Goal: Transaction & Acquisition: Purchase product/service

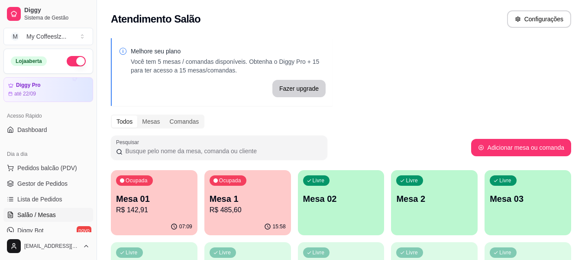
click at [358, 210] on div "Livre Mesa 02" at bounding box center [341, 197] width 87 height 55
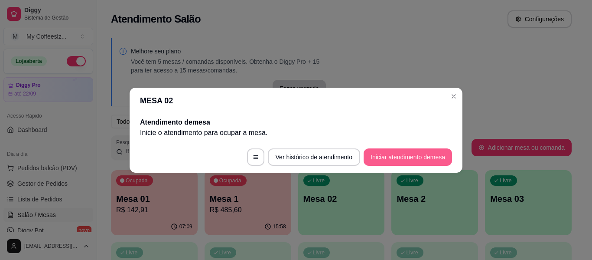
click at [399, 151] on button "Iniciar atendimento de mesa" at bounding box center [408, 156] width 88 height 17
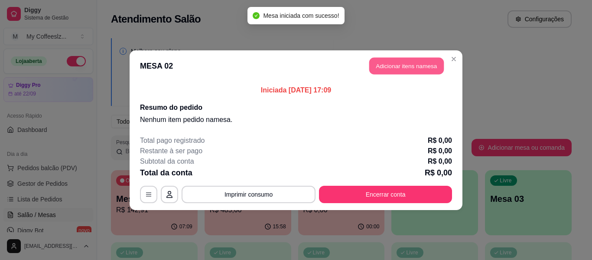
click at [392, 65] on button "Adicionar itens na mesa" at bounding box center [406, 65] width 75 height 17
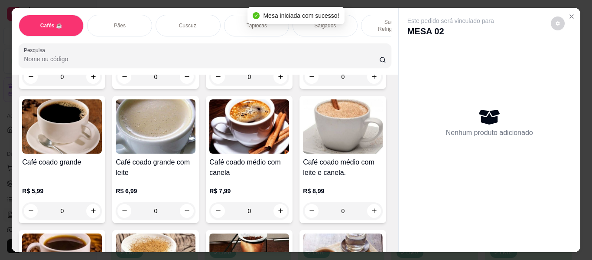
scroll to position [173, 0]
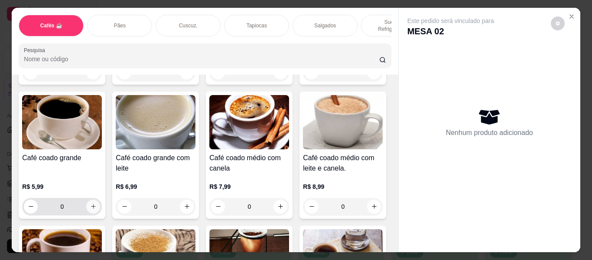
click at [97, 203] on icon "increase-product-quantity" at bounding box center [93, 206] width 7 height 7
type input "1"
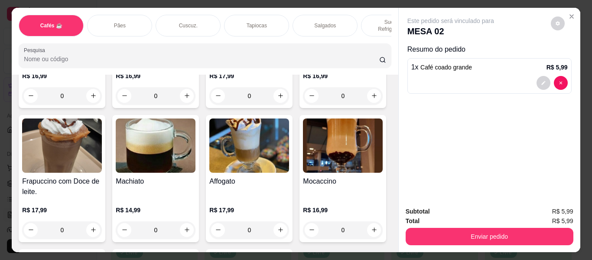
scroll to position [997, 0]
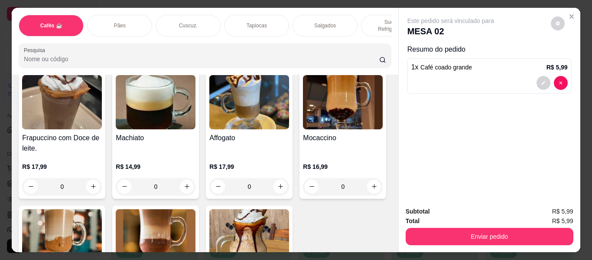
type input "1"
click at [313, 15] on div "Salgados" at bounding box center [325, 26] width 65 height 22
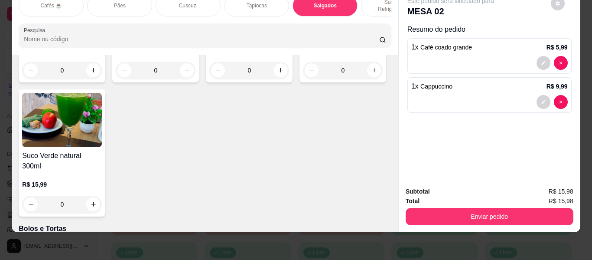
scroll to position [3753, 0]
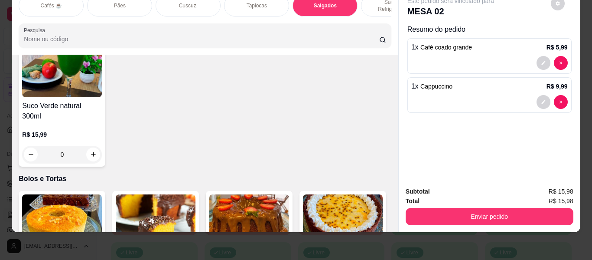
type input "1"
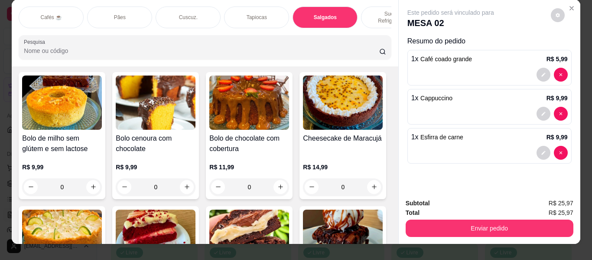
scroll to position [0, 0]
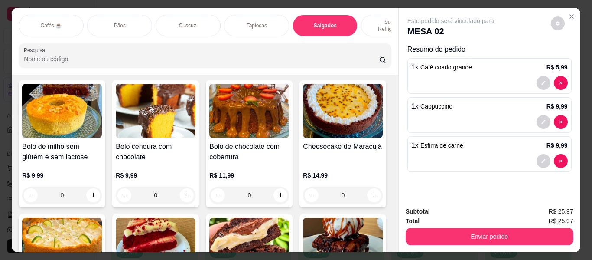
click at [256, 15] on div "Tapiocas" at bounding box center [256, 26] width 65 height 22
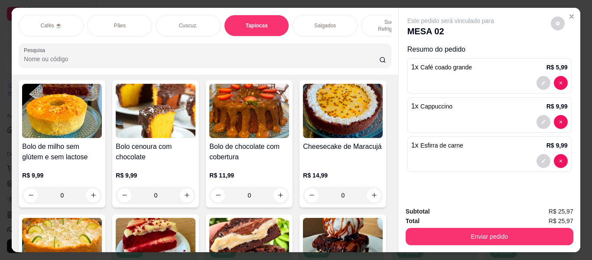
scroll to position [23, 0]
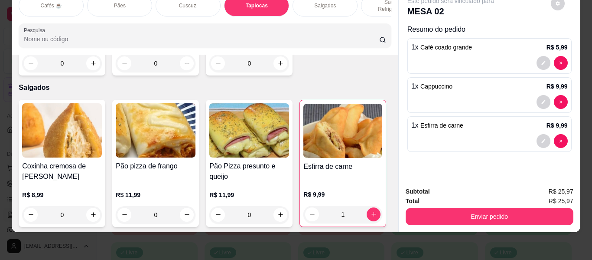
type input "1"
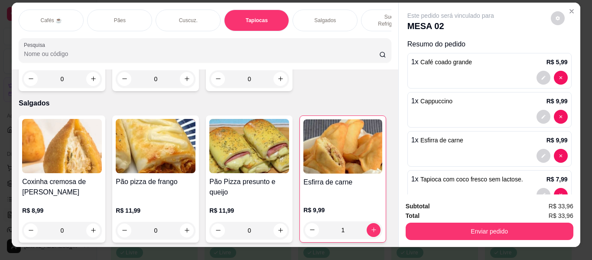
scroll to position [0, 0]
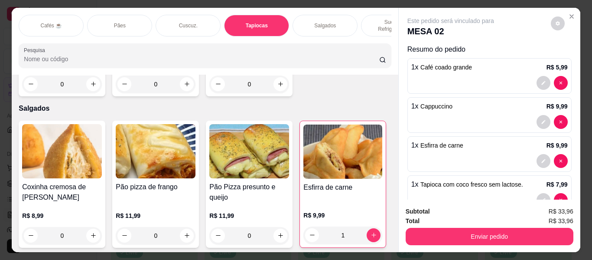
click at [371, 19] on p "Sucos e Refrigerantes" at bounding box center [393, 26] width 50 height 14
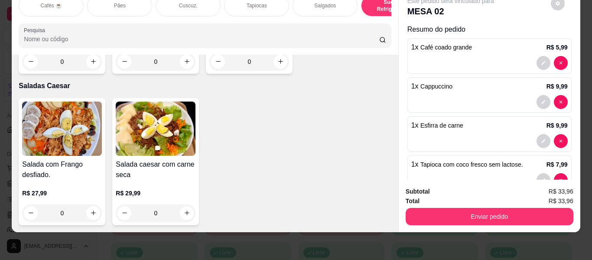
scroll to position [4953, 0]
type input "1"
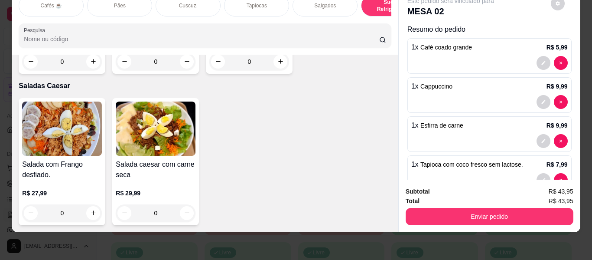
type input "1"
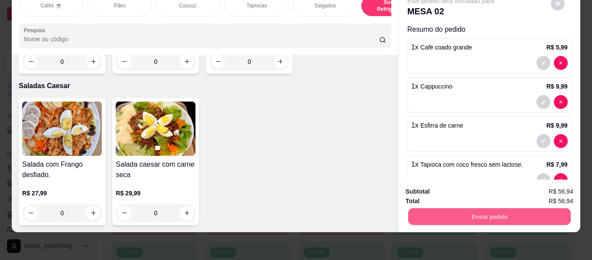
click at [475, 211] on button "Enviar pedido" at bounding box center [489, 216] width 163 height 17
click at [466, 185] on button "Não registrar e enviar pedido" at bounding box center [461, 188] width 88 height 16
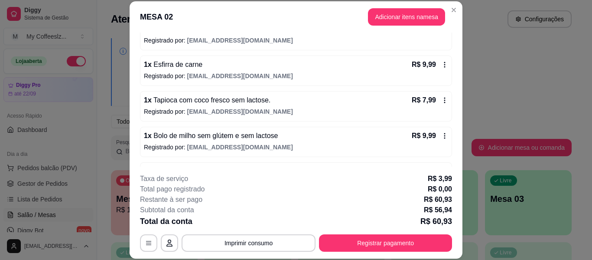
scroll to position [159, 0]
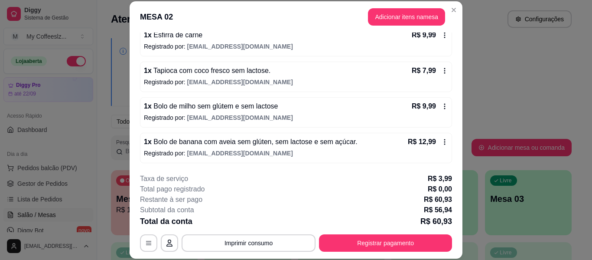
click at [309, 113] on div "1 x Bolo de milho sem glútem e sem lactose R$ 9,99 Registrado por: [EMAIL_ADDRE…" at bounding box center [296, 112] width 312 height 30
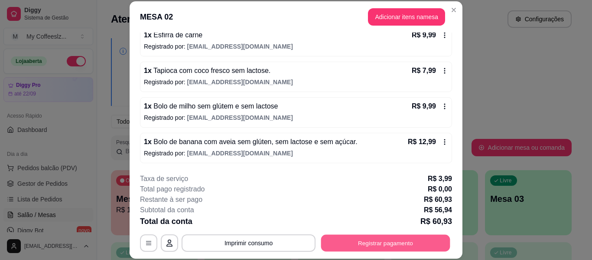
click at [361, 245] on button "Registrar pagamento" at bounding box center [385, 242] width 129 height 17
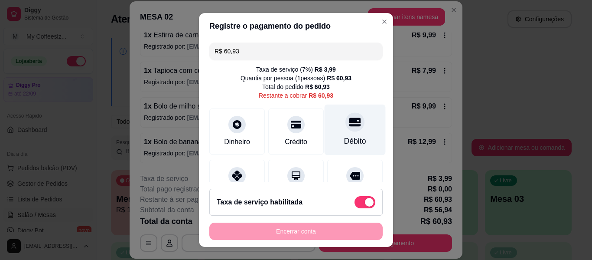
click at [341, 108] on div "Débito" at bounding box center [355, 129] width 61 height 51
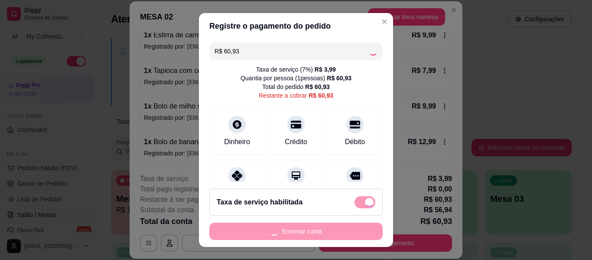
type input "R$ 0,00"
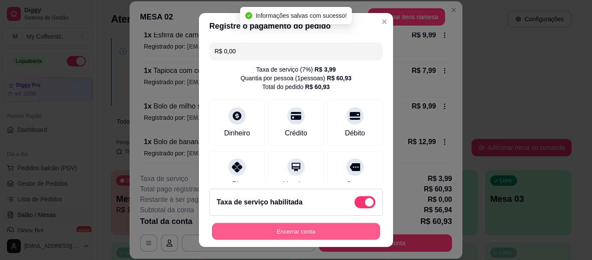
click at [283, 225] on button "Encerrar conta" at bounding box center [296, 231] width 168 height 17
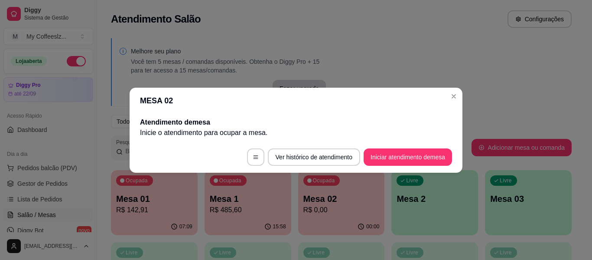
scroll to position [0, 0]
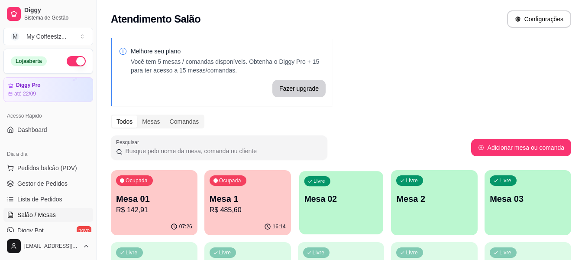
click at [348, 208] on div "Livre Mesa 02" at bounding box center [341, 197] width 84 height 53
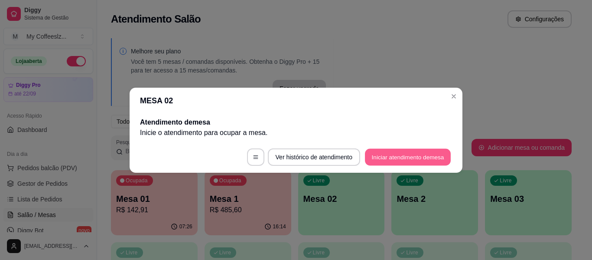
click at [381, 156] on button "Iniciar atendimento de mesa" at bounding box center [408, 156] width 86 height 17
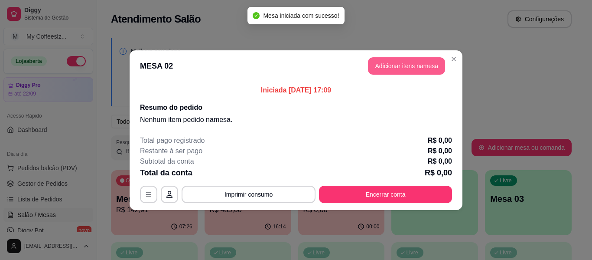
click at [400, 65] on button "Adicionar itens na mesa" at bounding box center [406, 65] width 77 height 17
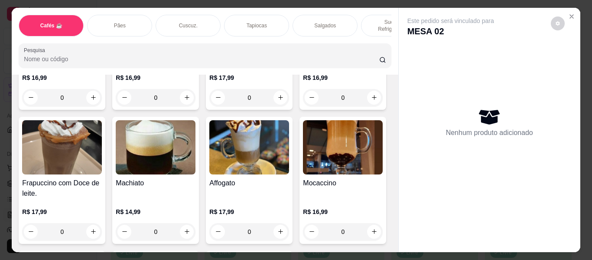
scroll to position [953, 0]
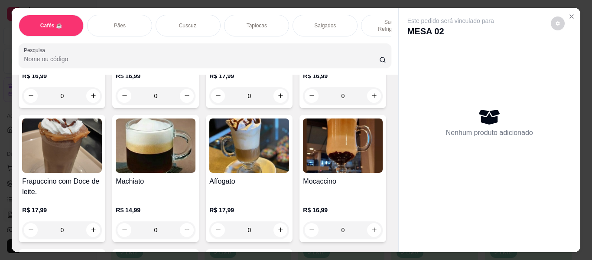
type input "1"
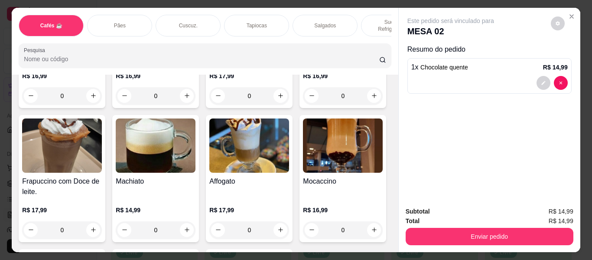
click at [370, 15] on div "Sucos e Refrigerantes" at bounding box center [393, 26] width 65 height 22
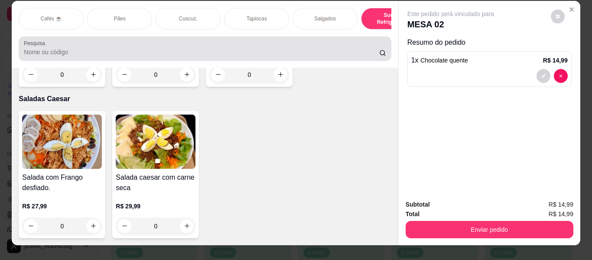
scroll to position [0, 0]
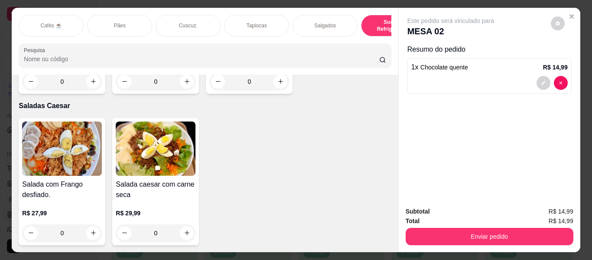
click at [307, 20] on div "Salgados" at bounding box center [325, 26] width 65 height 22
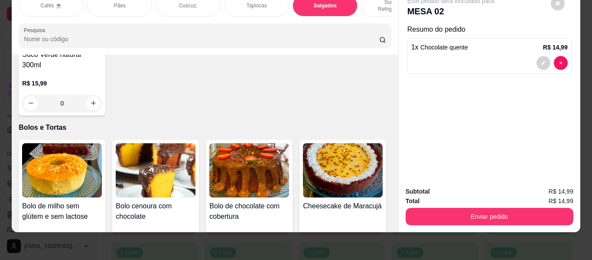
scroll to position [3753, 0]
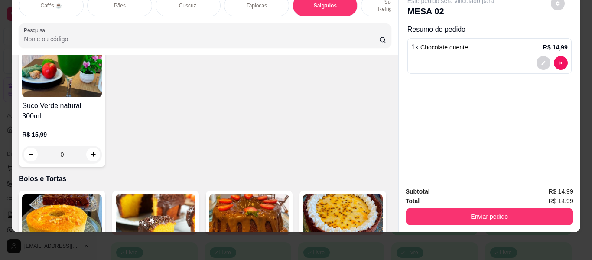
type input "1"
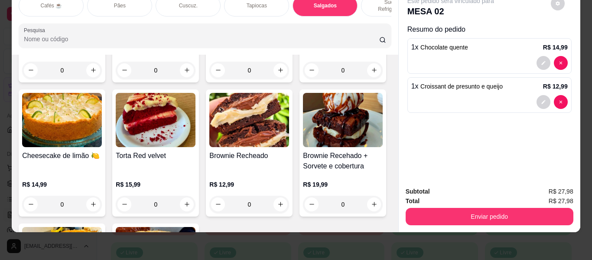
scroll to position [4056, 0]
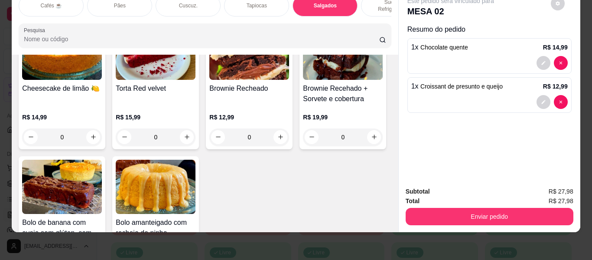
type input "1"
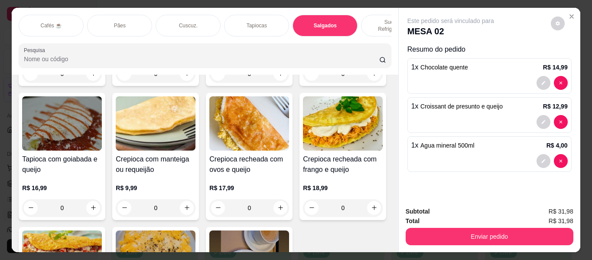
scroll to position [2150, 0]
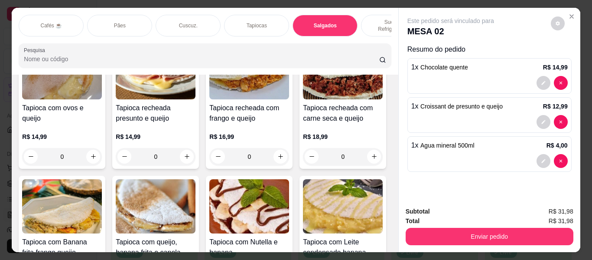
click at [376, 19] on p "Sucos e Refrigerantes" at bounding box center [393, 26] width 50 height 14
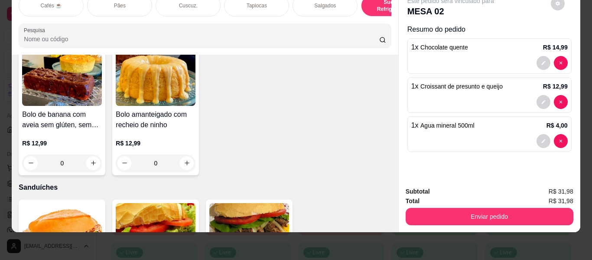
scroll to position [4216, 0]
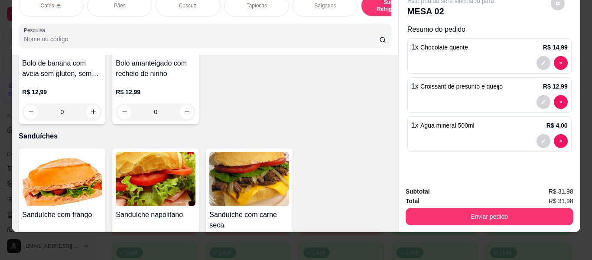
type input "1"
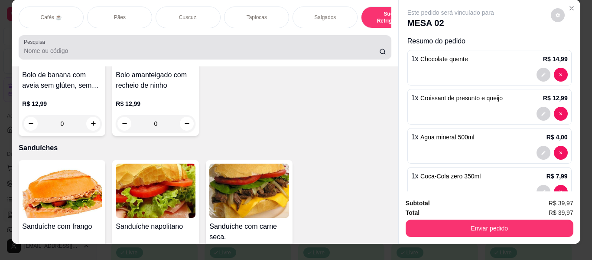
scroll to position [0, 0]
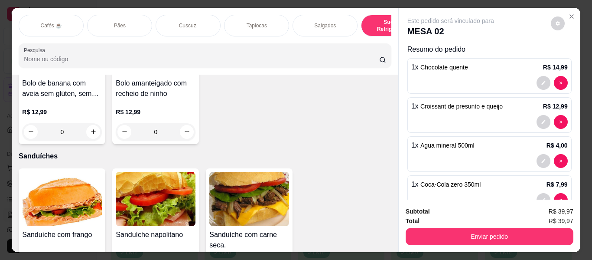
click at [301, 21] on div "Salgados" at bounding box center [325, 26] width 65 height 22
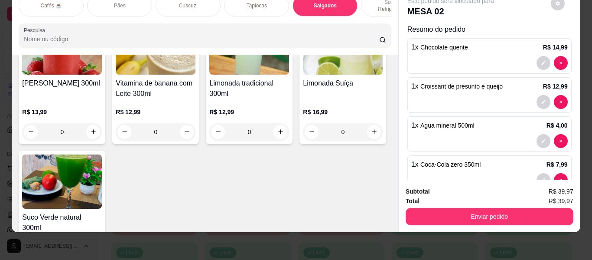
scroll to position [3709, 0]
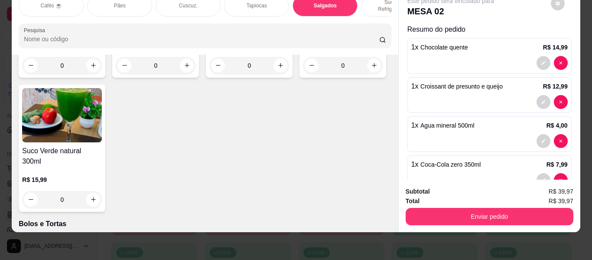
type input "1"
type input "3"
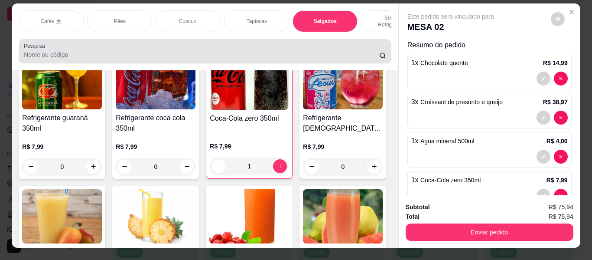
scroll to position [0, 0]
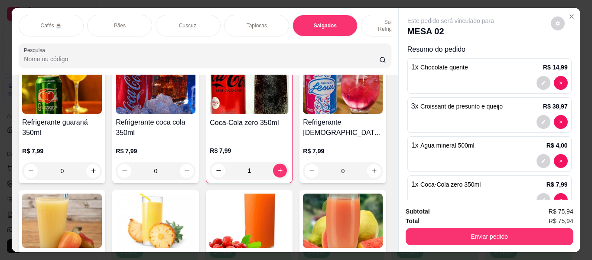
click at [64, 16] on div "Cafés ☕" at bounding box center [51, 26] width 65 height 22
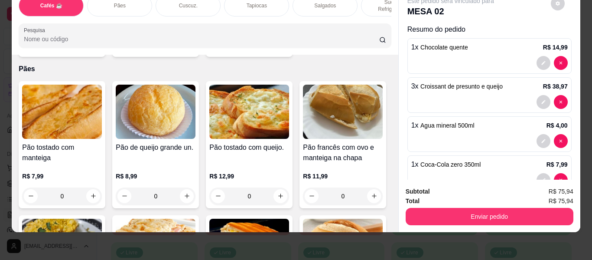
type input "1"
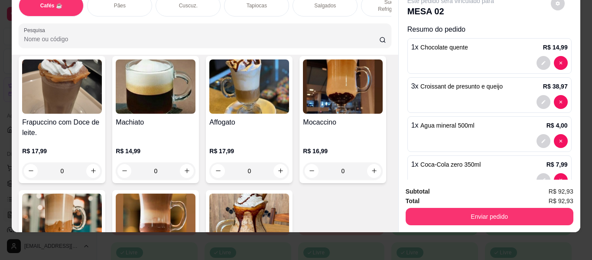
type input "1"
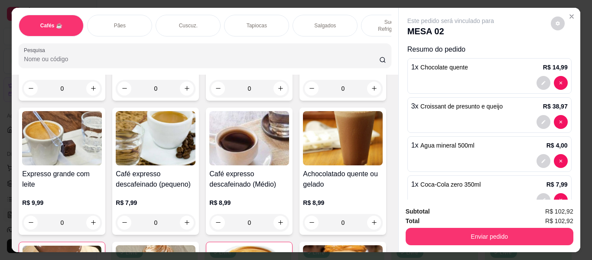
click at [260, 22] on p "Tapiocas" at bounding box center [257, 25] width 20 height 7
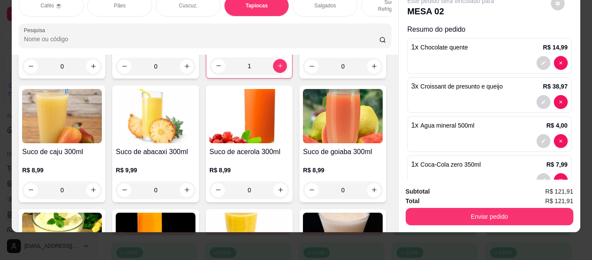
type input "1"
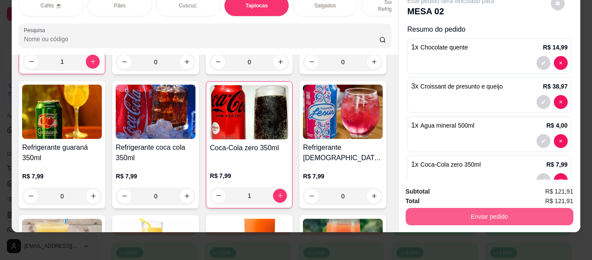
click at [459, 217] on button "Enviar pedido" at bounding box center [490, 216] width 168 height 17
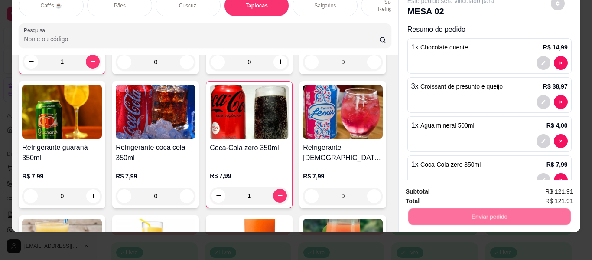
click at [457, 189] on button "Não registrar e enviar pedido" at bounding box center [461, 188] width 90 height 16
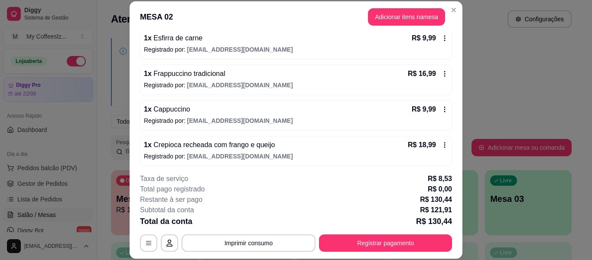
scroll to position [231, 0]
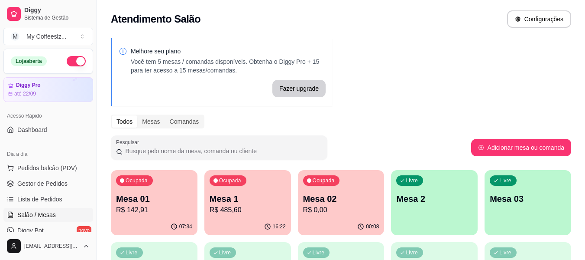
click at [146, 222] on div "07:34" at bounding box center [154, 226] width 87 height 17
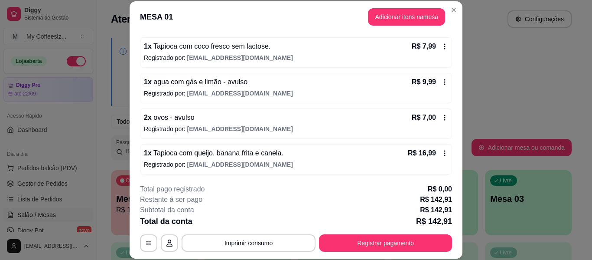
scroll to position [362, 0]
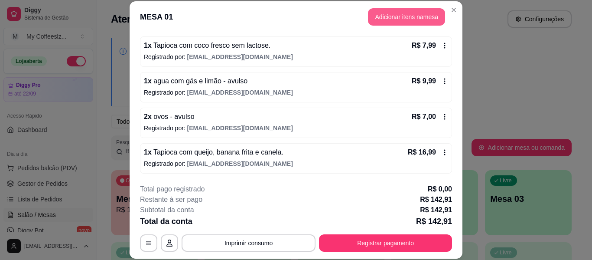
click at [401, 11] on button "Adicionar itens na mesa" at bounding box center [406, 16] width 77 height 17
click at [389, 16] on div "Cafés ☕ Pães Cuscuz. Tapiocas Salgados Sucos e Refrigerantes Bolos e Tortas San…" at bounding box center [205, 41] width 386 height 67
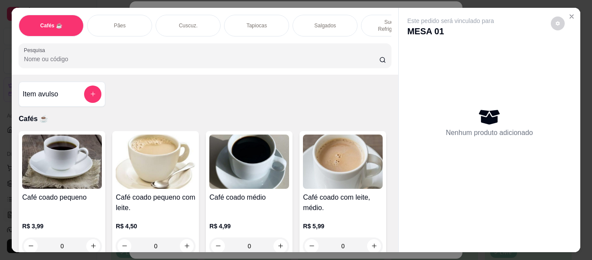
click at [374, 20] on p "Sucos e Refrigerantes" at bounding box center [393, 26] width 50 height 14
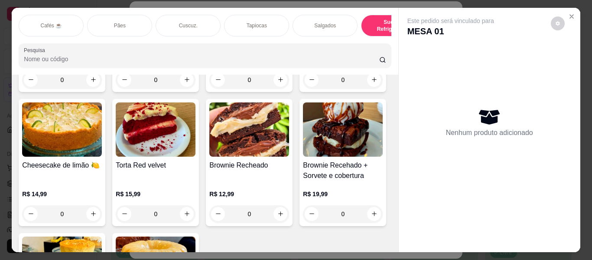
scroll to position [23, 0]
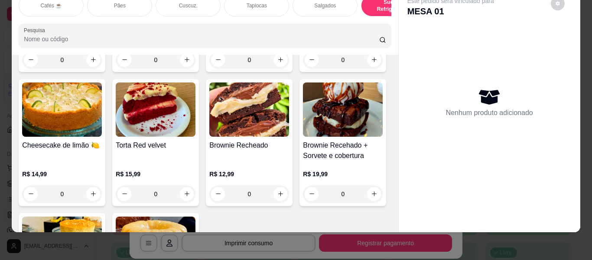
type input "1"
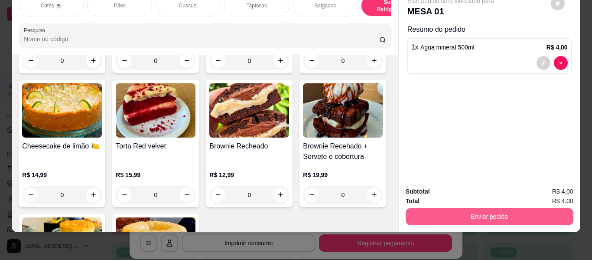
click at [445, 208] on button "Enviar pedido" at bounding box center [490, 216] width 168 height 17
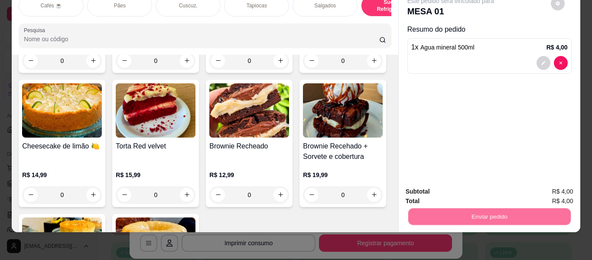
click at [444, 191] on button "Não registrar e enviar pedido" at bounding box center [461, 188] width 90 height 16
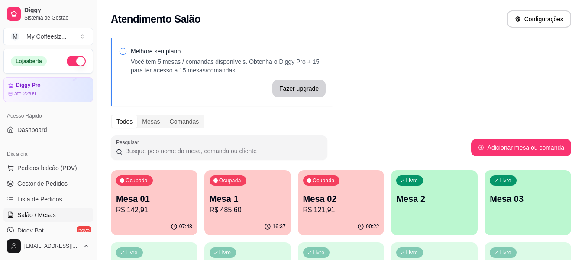
click at [448, 194] on p "Mesa 2" at bounding box center [435, 198] width 76 height 12
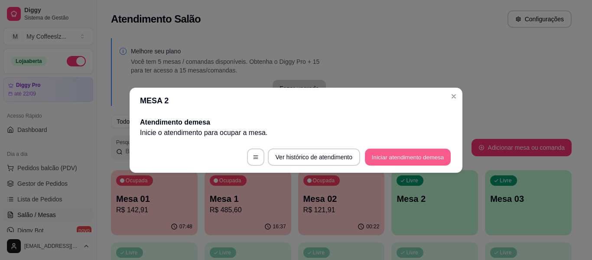
click at [393, 151] on button "Iniciar atendimento de mesa" at bounding box center [408, 156] width 86 height 17
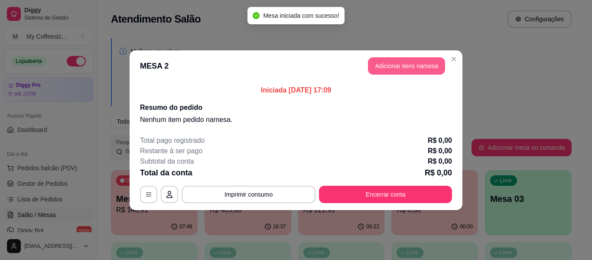
click at [391, 68] on button "Adicionar itens na mesa" at bounding box center [406, 65] width 77 height 17
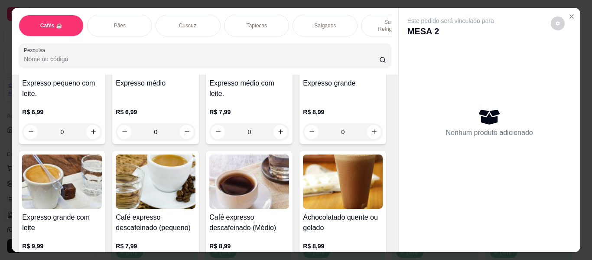
scroll to position [520, 0]
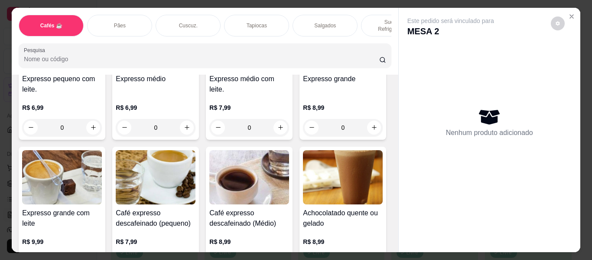
click at [86, 70] on img at bounding box center [62, 43] width 80 height 54
type input "1"
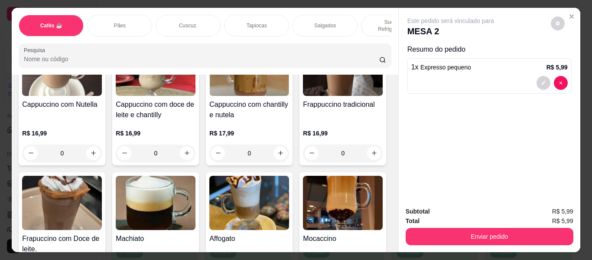
scroll to position [953, 0]
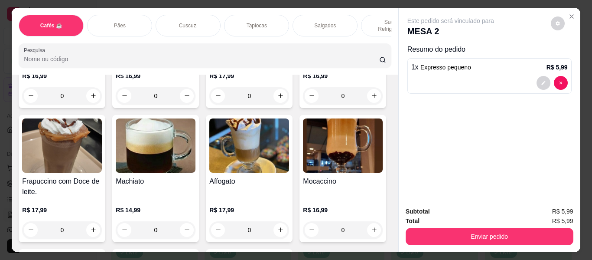
click at [378, 19] on p "Sucos e Refrigerantes" at bounding box center [393, 26] width 50 height 14
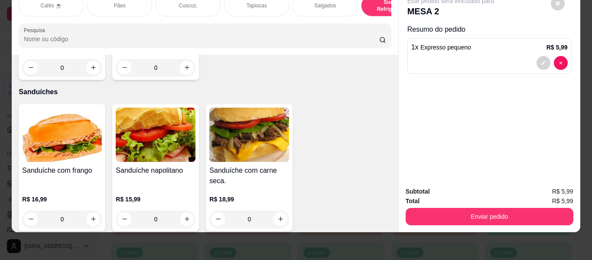
scroll to position [4432, 0]
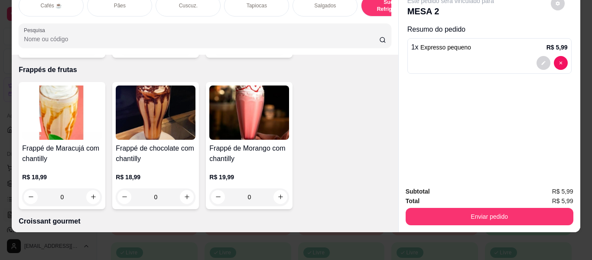
type input "1"
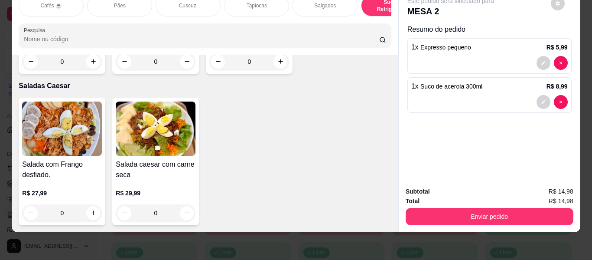
scroll to position [5212, 0]
type input "1"
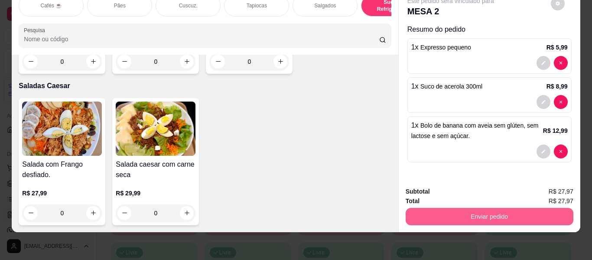
click at [419, 208] on button "Enviar pedido" at bounding box center [490, 216] width 168 height 17
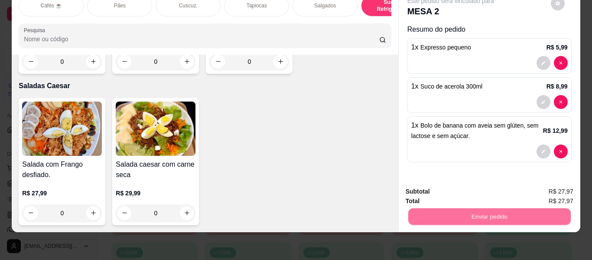
click at [425, 191] on button "Não registrar e enviar pedido" at bounding box center [461, 188] width 90 height 16
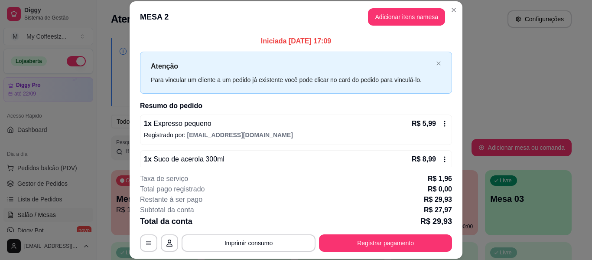
click at [428, 191] on p "R$ 0,00" at bounding box center [440, 189] width 24 height 10
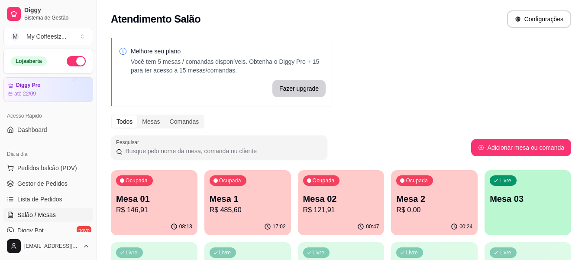
click at [520, 211] on div "Livre Mesa 03" at bounding box center [528, 197] width 87 height 55
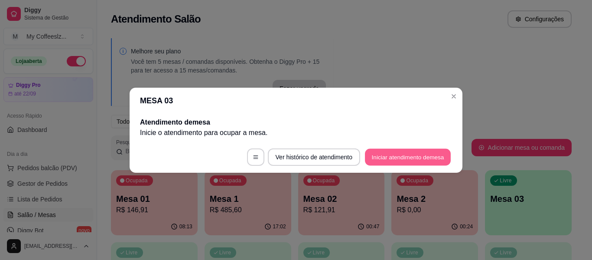
click at [383, 154] on button "Iniciar atendimento de mesa" at bounding box center [408, 156] width 86 height 17
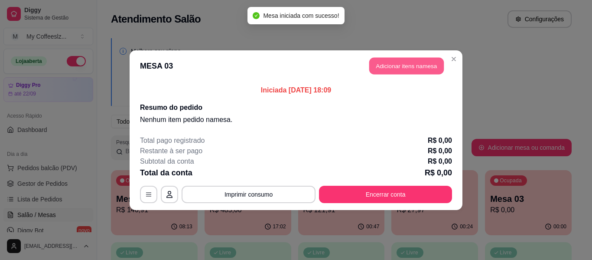
click at [421, 67] on button "Adicionar itens na mesa" at bounding box center [406, 65] width 75 height 17
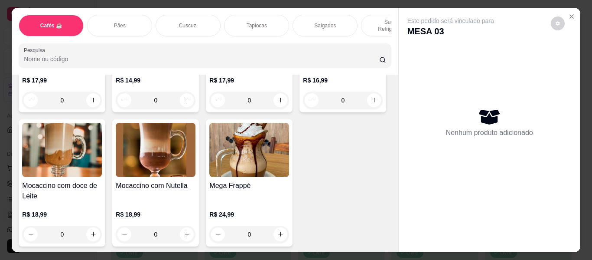
scroll to position [1170, 0]
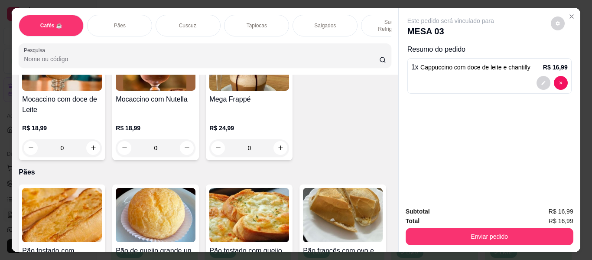
type input "2"
click at [368, 19] on p "Sucos e Refrigerantes" at bounding box center [393, 26] width 50 height 14
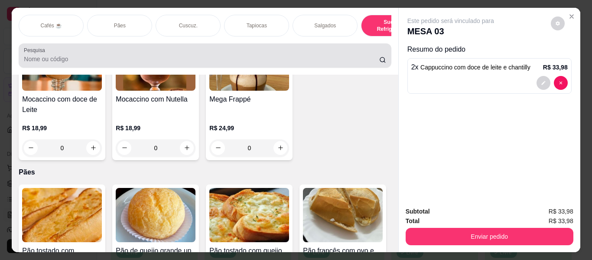
scroll to position [23, 0]
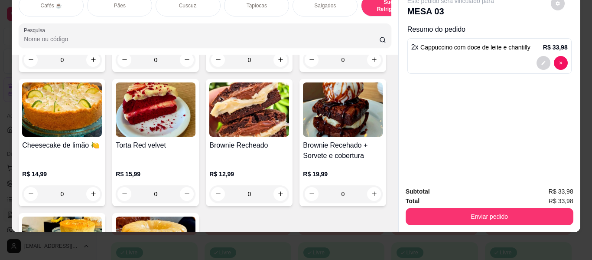
type input "1"
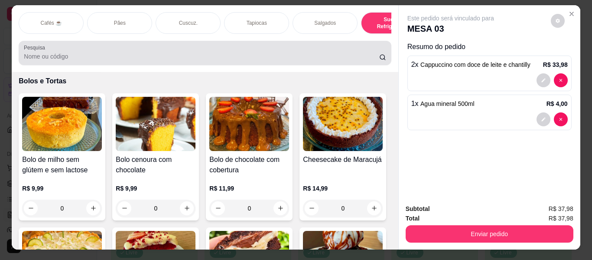
scroll to position [0, 0]
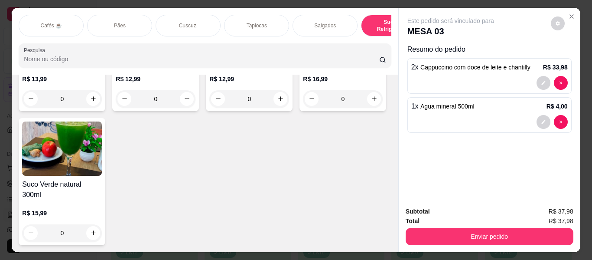
click at [248, 16] on div "Tapiocas" at bounding box center [256, 26] width 65 height 22
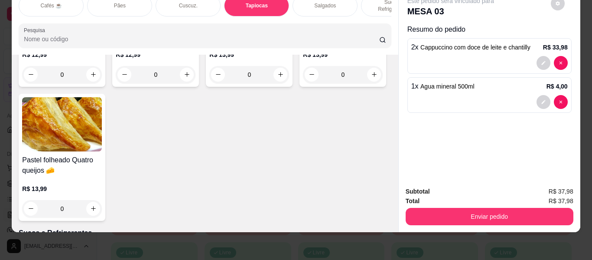
scroll to position [2886, 0]
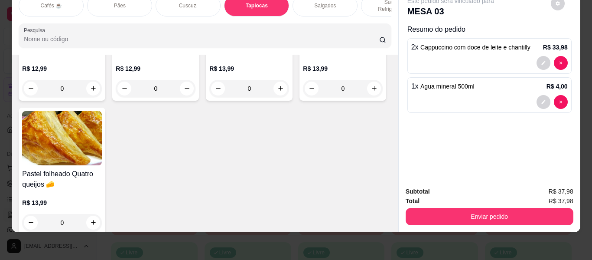
type input "1"
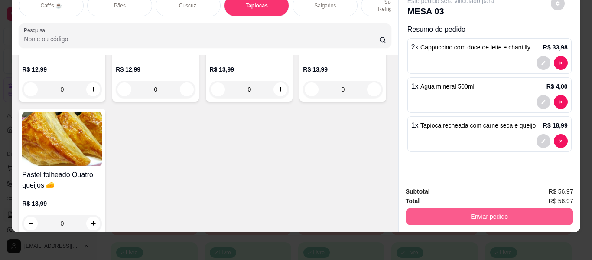
click at [464, 213] on button "Enviar pedido" at bounding box center [490, 216] width 168 height 17
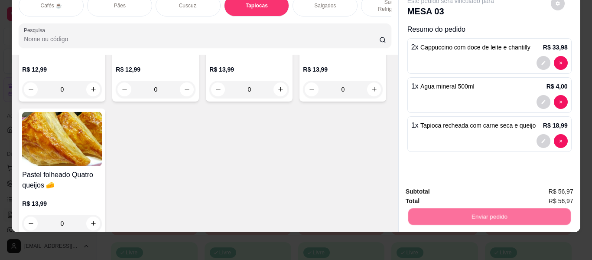
click at [463, 189] on button "Não registrar e enviar pedido" at bounding box center [461, 191] width 88 height 16
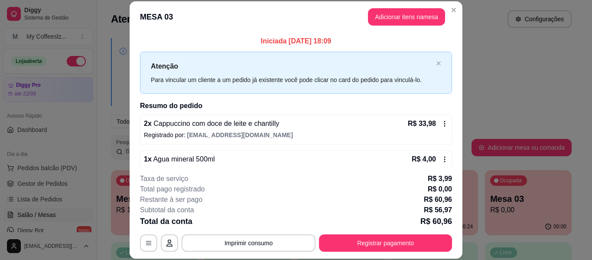
click at [433, 216] on p "R$ 60,96" at bounding box center [436, 221] width 32 height 12
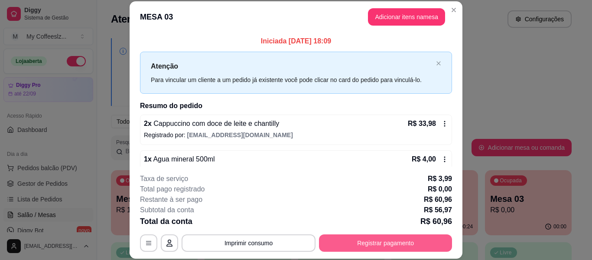
click at [354, 243] on button "Registrar pagamento" at bounding box center [385, 242] width 133 height 17
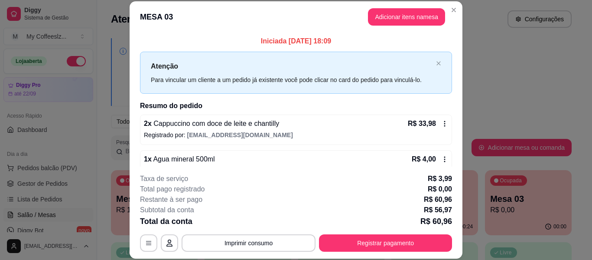
click at [350, 111] on div "Débito" at bounding box center [355, 129] width 61 height 51
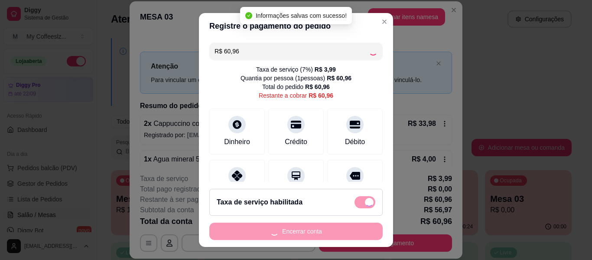
type input "R$ 0,00"
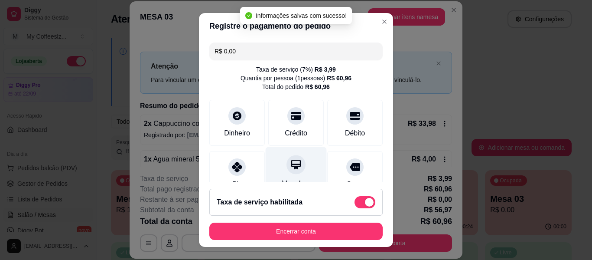
drag, startPoint x: 292, startPoint y: 203, endPoint x: 306, endPoint y: 179, distance: 28.5
click at [306, 179] on section "Registre o pagamento do pedido R$ 0,00 Taxa de serviço ( 7 %) R$ 3,99 Quantia p…" at bounding box center [296, 130] width 194 height 234
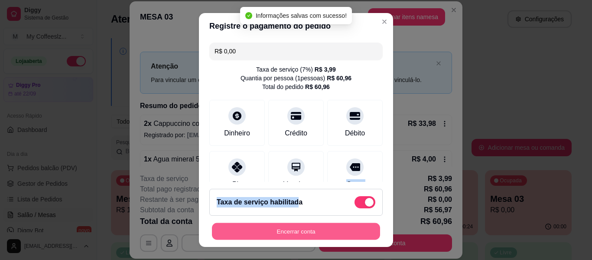
click at [296, 234] on button "Encerrar conta" at bounding box center [296, 231] width 168 height 17
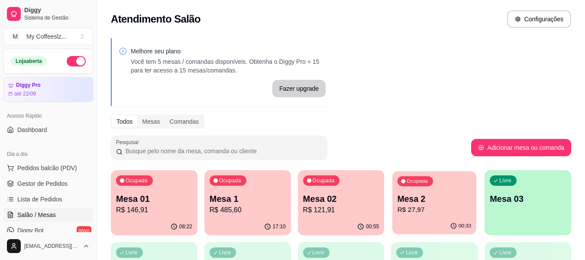
click at [428, 224] on div "00:33" at bounding box center [435, 226] width 84 height 16
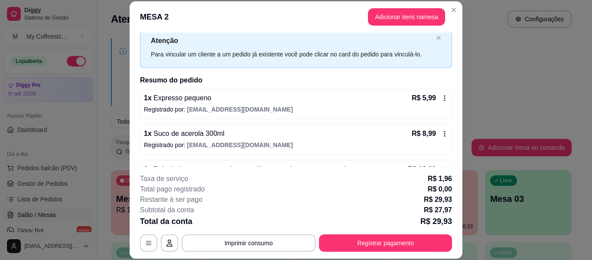
scroll to position [53, 0]
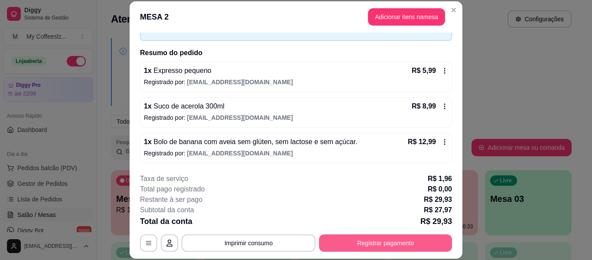
click at [345, 239] on button "Registrar pagamento" at bounding box center [385, 242] width 133 height 17
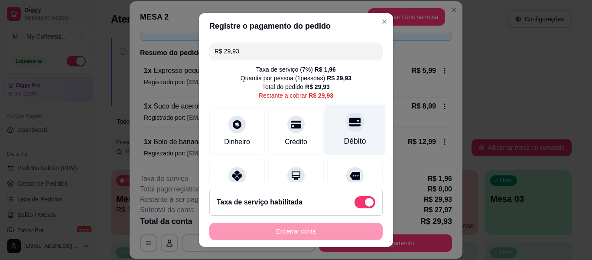
click at [345, 114] on div at bounding box center [354, 121] width 19 height 19
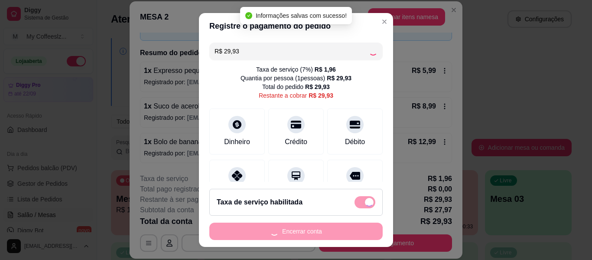
type input "R$ 0,00"
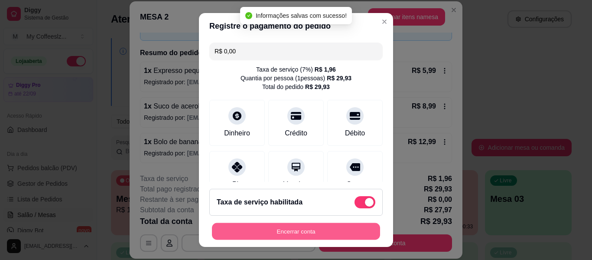
click at [276, 231] on button "Encerrar conta" at bounding box center [296, 231] width 168 height 17
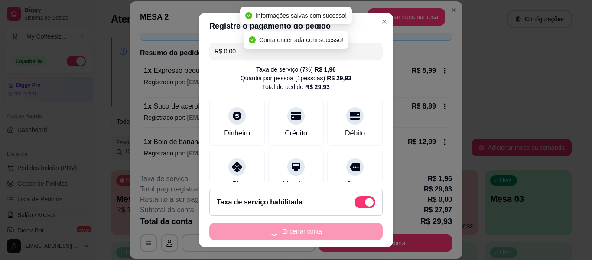
scroll to position [0, 0]
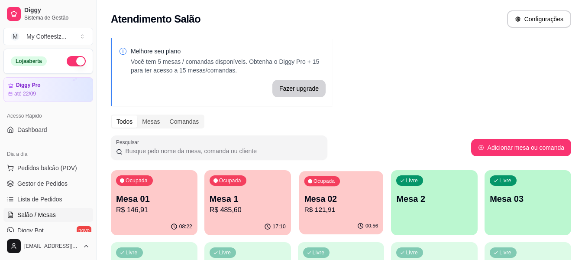
click at [354, 206] on p "R$ 121,91" at bounding box center [341, 210] width 74 height 10
click at [419, 204] on p "Mesa 2" at bounding box center [435, 199] width 74 height 12
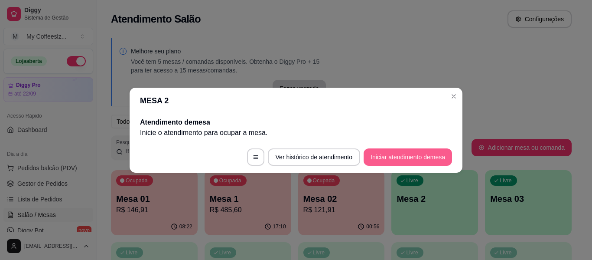
click at [404, 150] on button "Iniciar atendimento de mesa" at bounding box center [408, 156] width 88 height 17
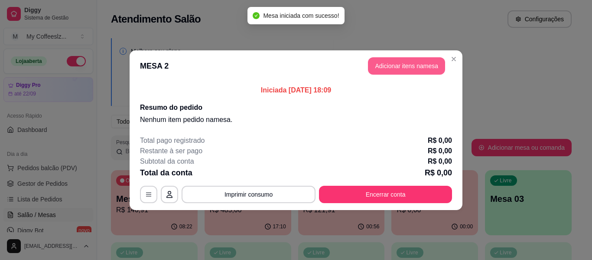
click at [377, 64] on button "Adicionar itens na mesa" at bounding box center [406, 65] width 77 height 17
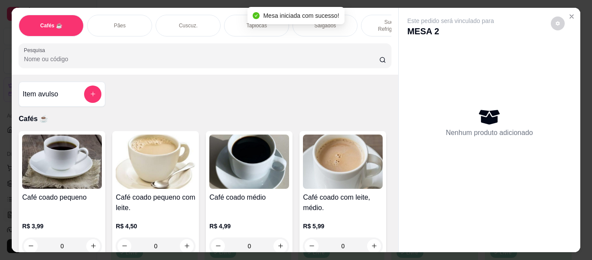
click at [130, 19] on div "Pães" at bounding box center [119, 26] width 65 height 22
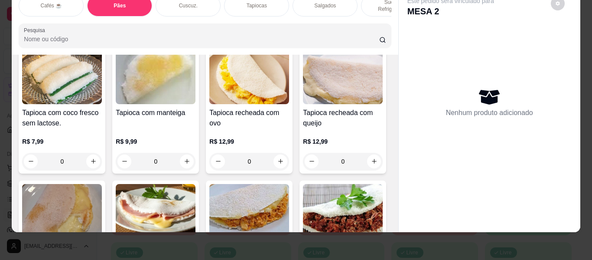
scroll to position [1999, 0]
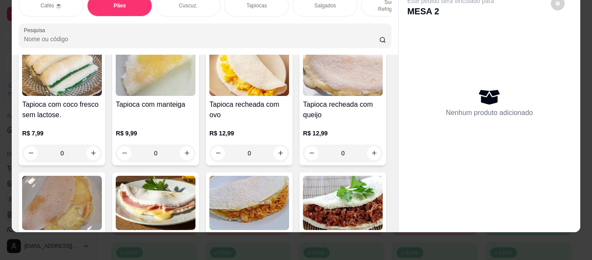
type input "1"
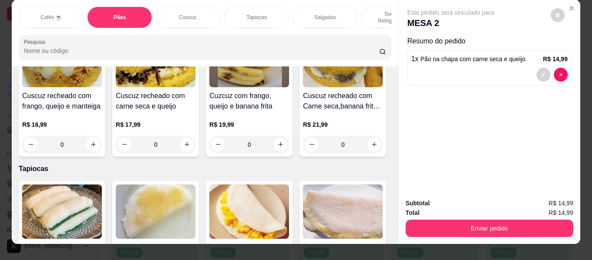
scroll to position [0, 0]
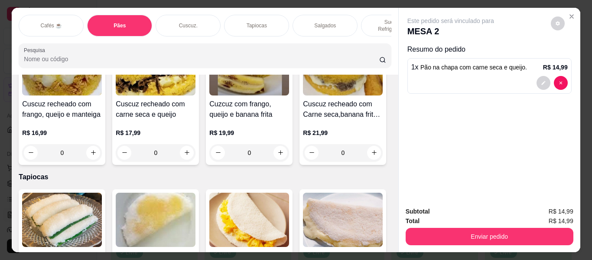
click at [367, 15] on div "Sucos e Refrigerantes" at bounding box center [393, 26] width 65 height 22
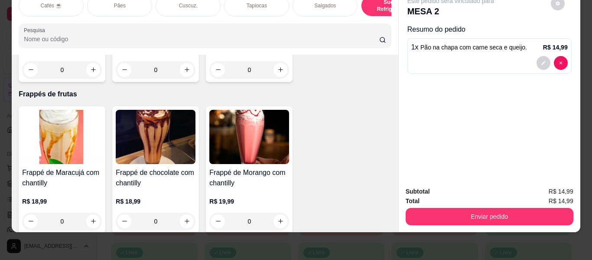
scroll to position [4433, 0]
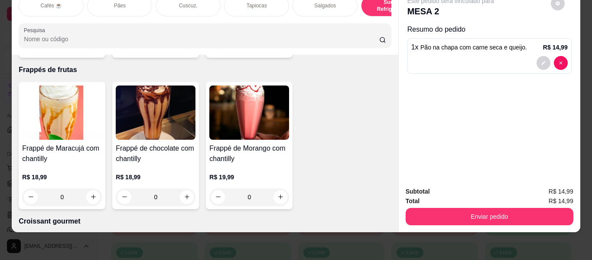
type input "1"
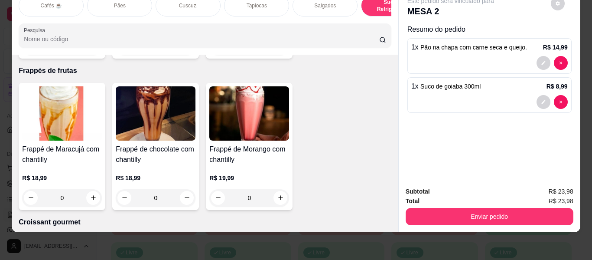
click at [423, 144] on div "Este pedido será vinculado para MESA 2 Resumo do pedido 1 x Pão na chapa com ca…" at bounding box center [490, 84] width 182 height 192
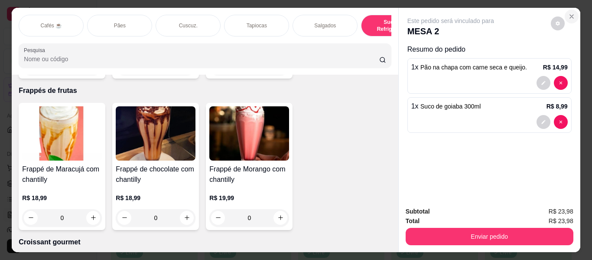
click at [569, 13] on icon "Close" at bounding box center [571, 16] width 7 height 7
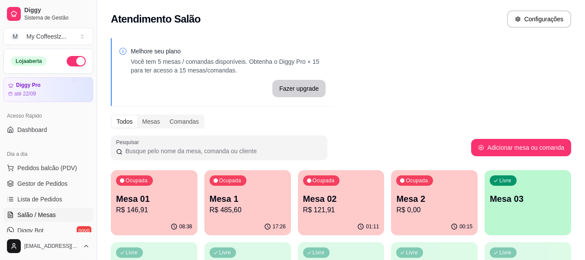
click at [463, 202] on p "Mesa 2" at bounding box center [435, 198] width 76 height 12
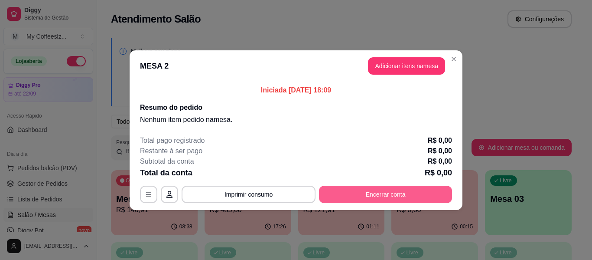
click at [384, 196] on button "Encerrar conta" at bounding box center [385, 193] width 133 height 17
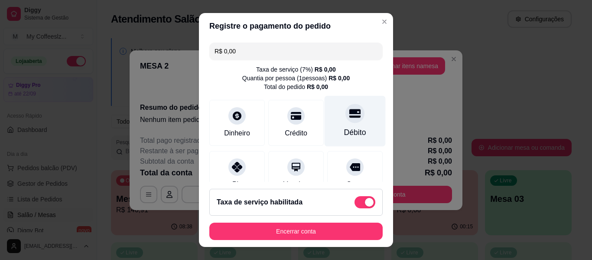
click at [346, 120] on div at bounding box center [354, 113] width 19 height 19
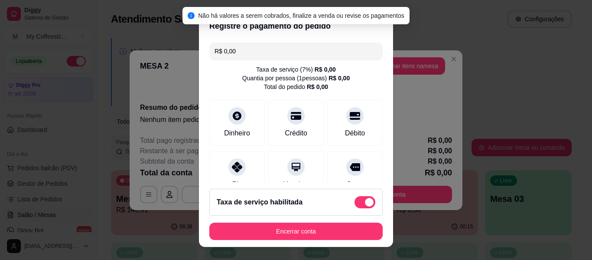
click at [322, 220] on footer "Taxa de serviço habilitada Encerrar conta" at bounding box center [296, 214] width 194 height 65
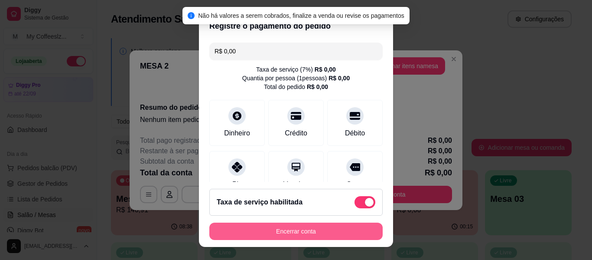
click at [308, 231] on button "Encerrar conta" at bounding box center [295, 230] width 173 height 17
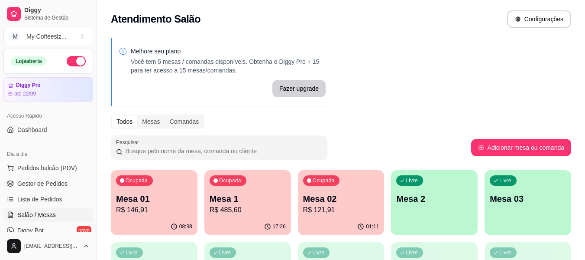
click at [416, 182] on p "Livre" at bounding box center [412, 180] width 12 height 7
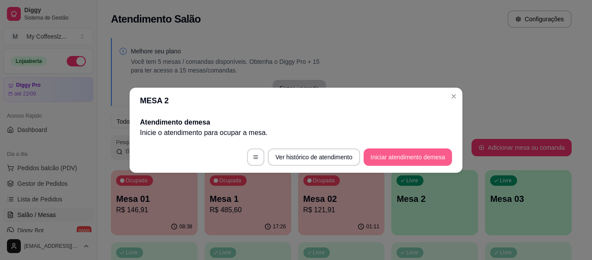
click at [398, 148] on button "Iniciar atendimento de mesa" at bounding box center [408, 156] width 88 height 17
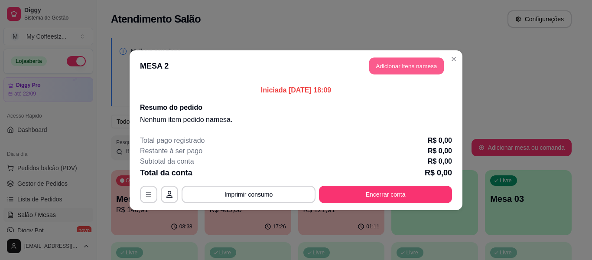
click at [377, 61] on button "Adicionar itens na mesa" at bounding box center [406, 65] width 75 height 17
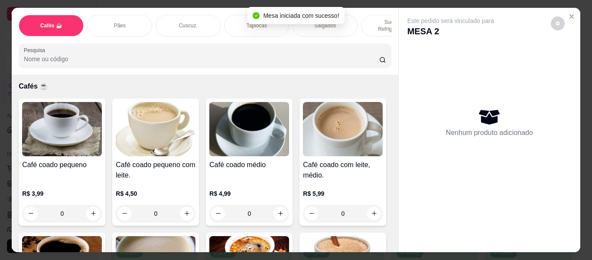
scroll to position [43, 0]
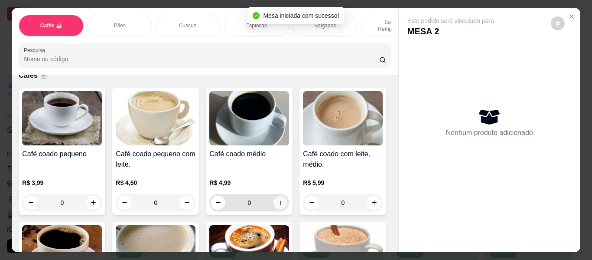
click at [278, 199] on icon "increase-product-quantity" at bounding box center [280, 202] width 7 height 7
type input "1"
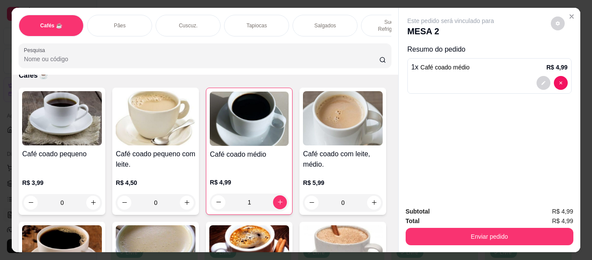
click at [368, 19] on p "Sucos e Refrigerantes" at bounding box center [393, 26] width 50 height 14
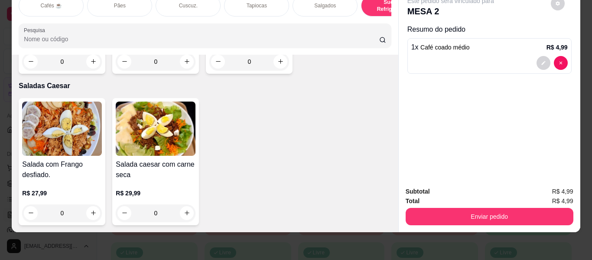
scroll to position [4952, 0]
type input "1"
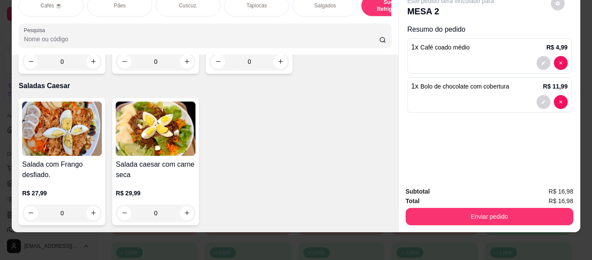
type input "1"
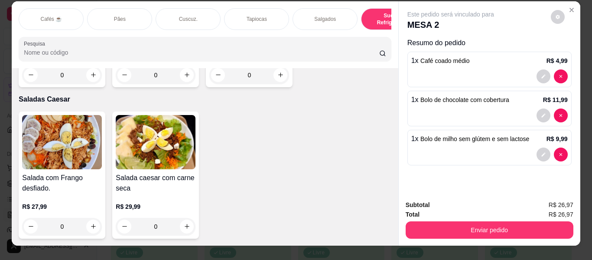
scroll to position [0, 0]
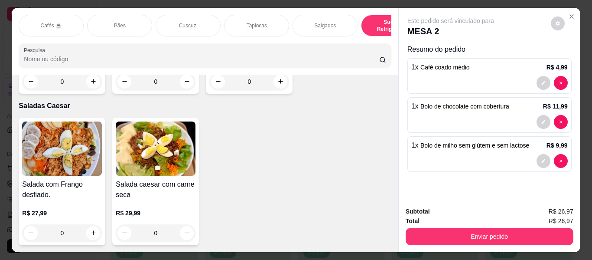
click at [308, 17] on div "Salgados" at bounding box center [325, 26] width 65 height 22
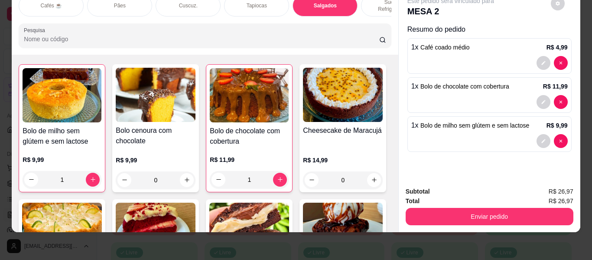
scroll to position [3883, 0]
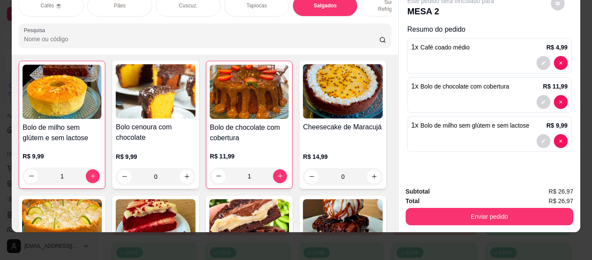
type input "1"
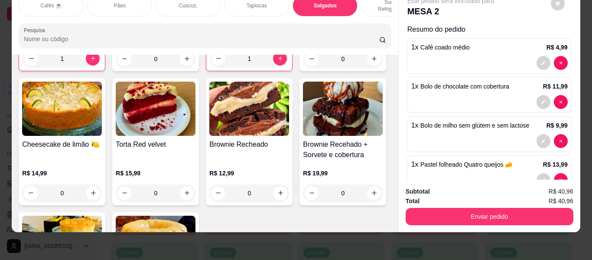
scroll to position [4013, 0]
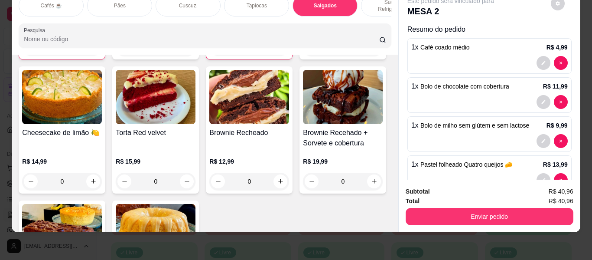
type input "1"
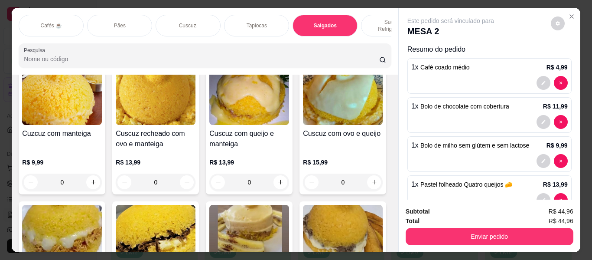
scroll to position [0, 0]
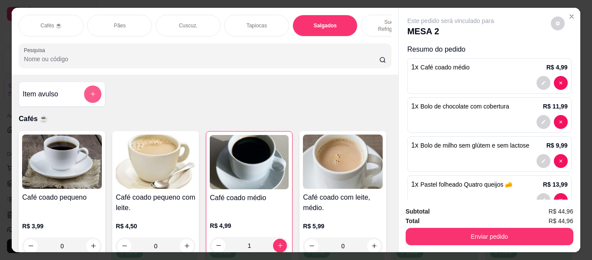
click at [96, 87] on button "add-separate-item" at bounding box center [92, 93] width 17 height 17
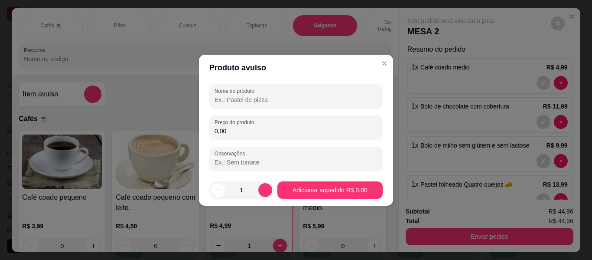
click at [237, 100] on input "Nome do produto" at bounding box center [296, 99] width 163 height 9
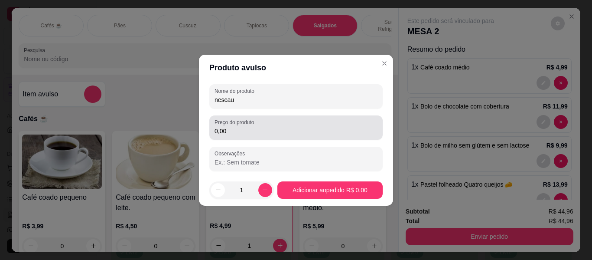
type input "nescau"
click at [237, 124] on label "Preço do produto" at bounding box center [236, 121] width 42 height 7
click at [237, 127] on input "0,00" at bounding box center [296, 131] width 163 height 9
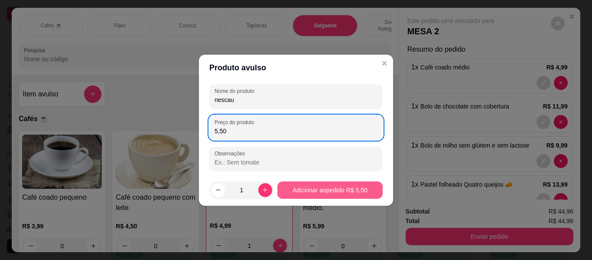
type input "5,50"
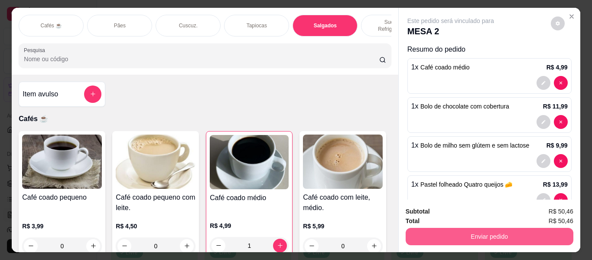
click at [528, 234] on button "Enviar pedido" at bounding box center [490, 236] width 168 height 17
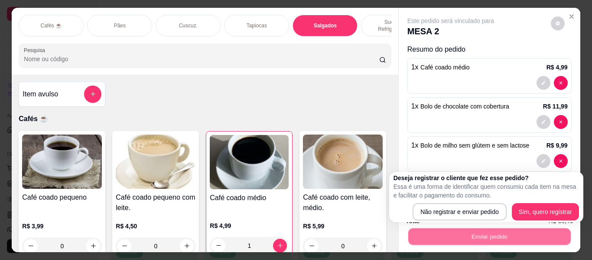
click at [453, 198] on p "Essa é uma forma de identificar quem consumiu cada item na mesa e facilitar o p…" at bounding box center [485, 190] width 185 height 17
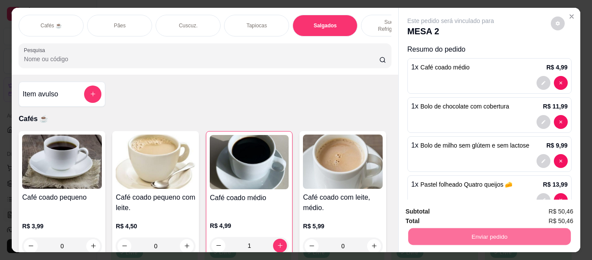
click at [448, 212] on button "Não registrar e enviar pedido" at bounding box center [461, 212] width 90 height 16
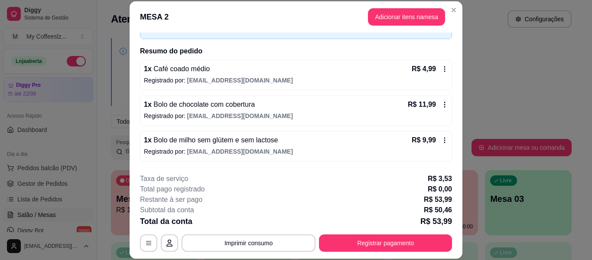
scroll to position [130, 0]
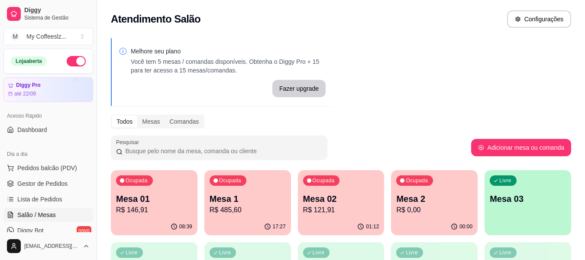
click at [519, 191] on div "Livre Mesa 03" at bounding box center [528, 197] width 87 height 55
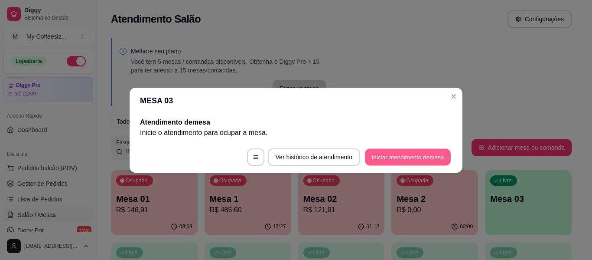
click at [377, 156] on button "Iniciar atendimento de mesa" at bounding box center [408, 156] width 86 height 17
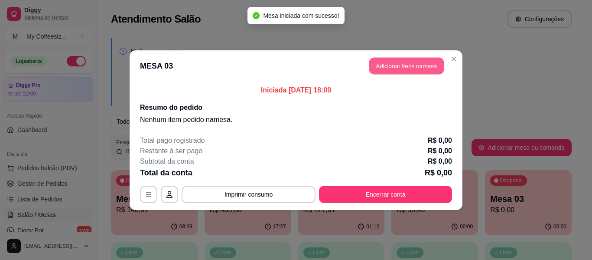
click at [388, 68] on button "Adicionar itens na mesa" at bounding box center [406, 65] width 75 height 17
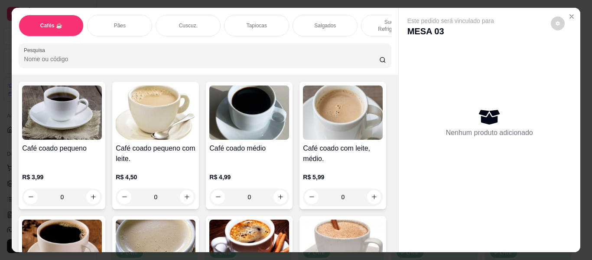
scroll to position [43, 0]
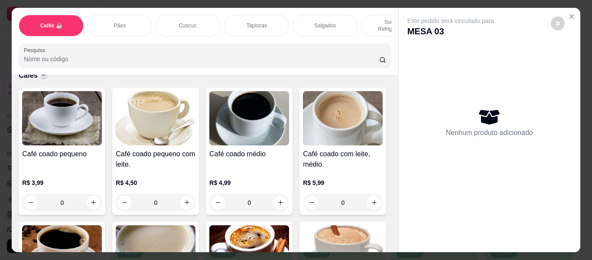
click at [363, 16] on div "Sucos e Refrigerantes" at bounding box center [393, 26] width 65 height 22
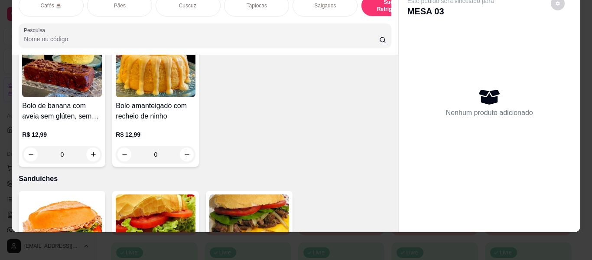
scroll to position [4085, 0]
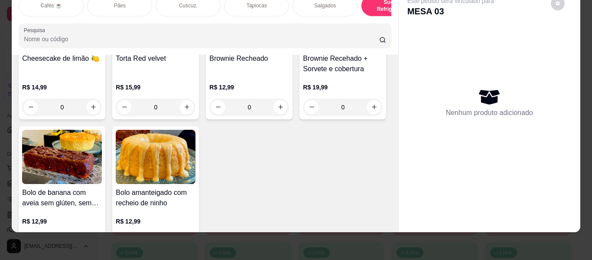
type input "1"
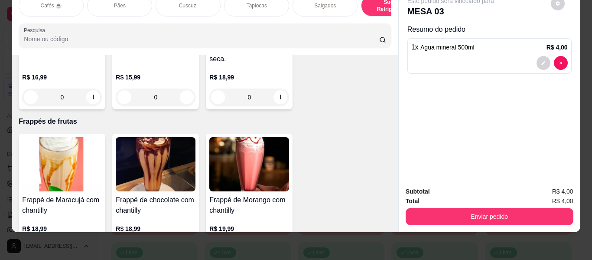
scroll to position [4389, 0]
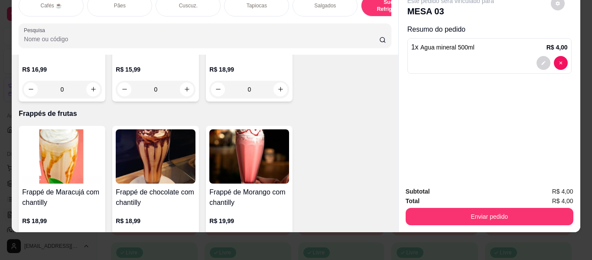
type input "1"
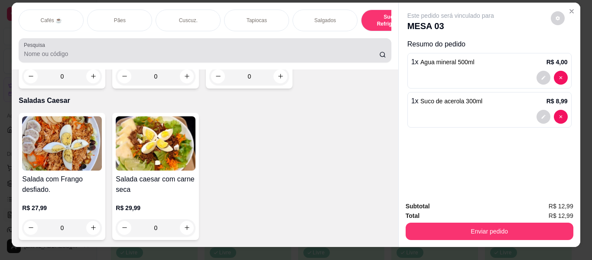
scroll to position [0, 0]
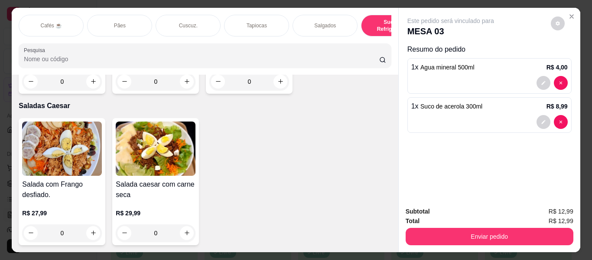
click at [182, 22] on p "Cuscuz." at bounding box center [188, 25] width 19 height 7
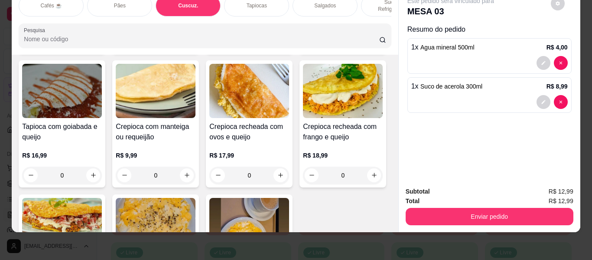
scroll to position [2466, 0]
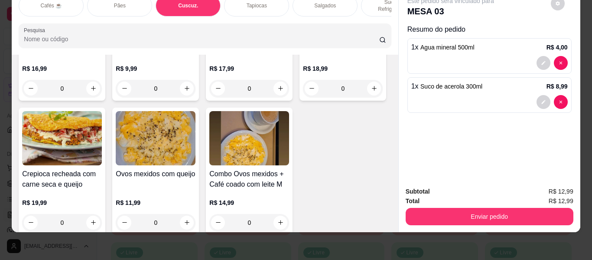
type input "1"
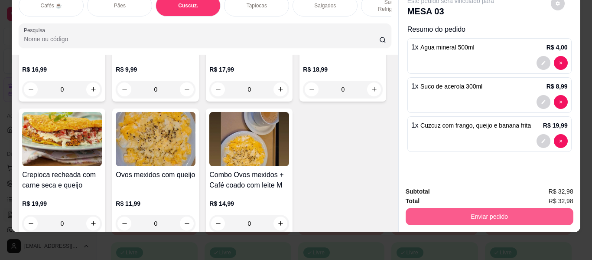
click at [449, 211] on button "Enviar pedido" at bounding box center [490, 216] width 168 height 17
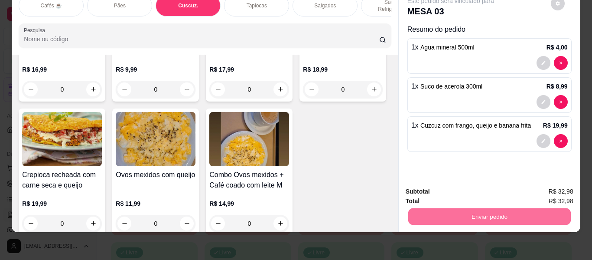
click at [419, 189] on button "Não registrar e enviar pedido" at bounding box center [461, 191] width 90 height 16
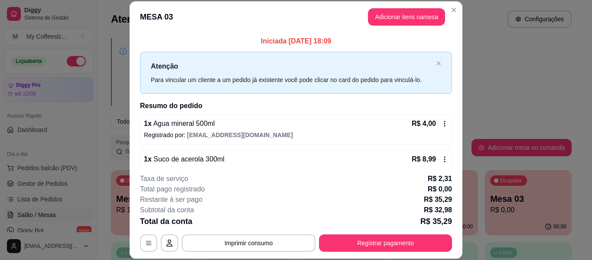
scroll to position [53, 0]
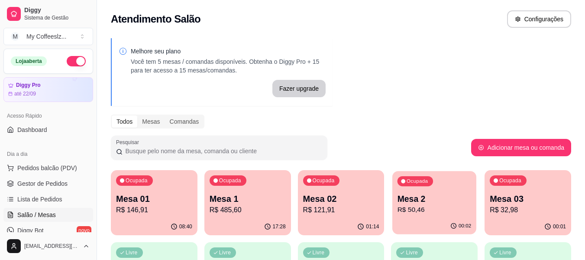
click at [418, 202] on p "Mesa 2" at bounding box center [435, 199] width 74 height 12
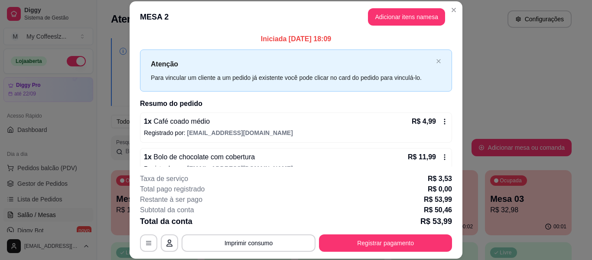
scroll to position [0, 0]
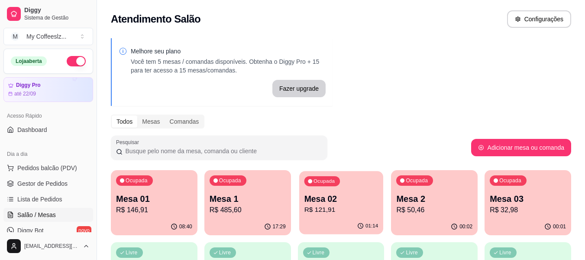
click at [325, 217] on div "Ocupada Mesa 02 R$ 121,91" at bounding box center [341, 194] width 84 height 47
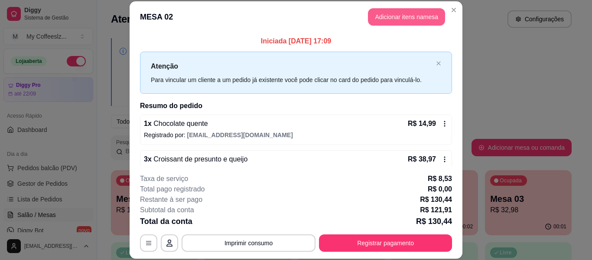
click at [382, 20] on button "Adicionar itens na mesa" at bounding box center [406, 16] width 77 height 17
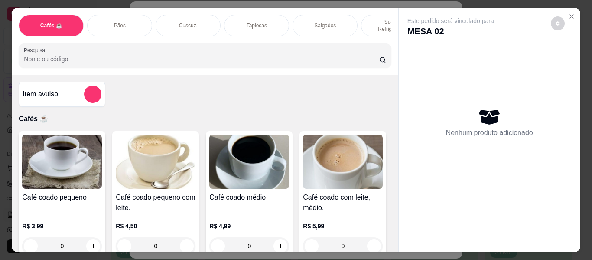
click at [371, 19] on p "Sucos e Refrigerantes" at bounding box center [393, 26] width 50 height 14
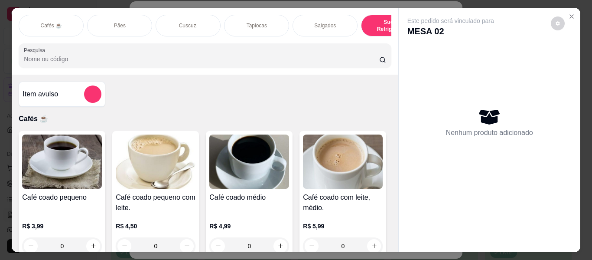
scroll to position [23, 0]
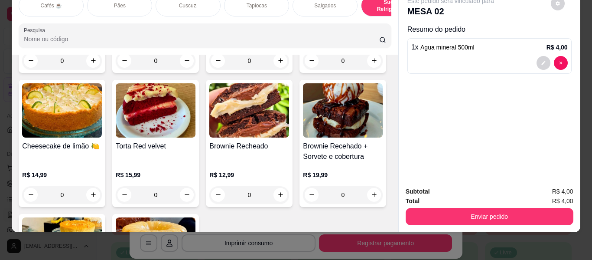
type input "2"
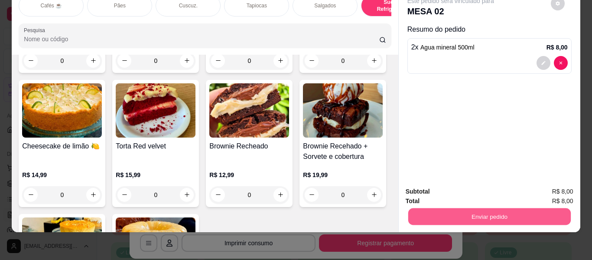
click at [461, 208] on button "Enviar pedido" at bounding box center [489, 216] width 163 height 17
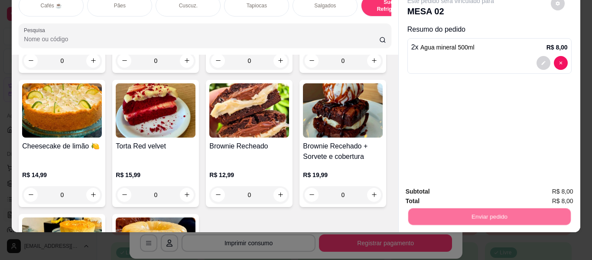
click at [446, 185] on button "Não registrar e enviar pedido" at bounding box center [461, 188] width 90 height 16
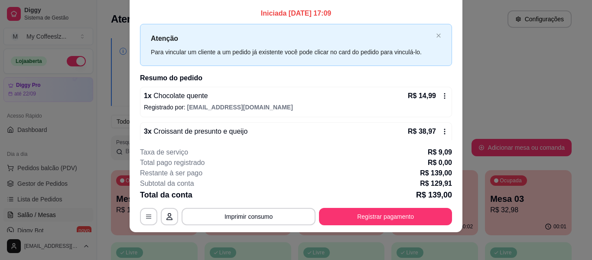
scroll to position [0, 0]
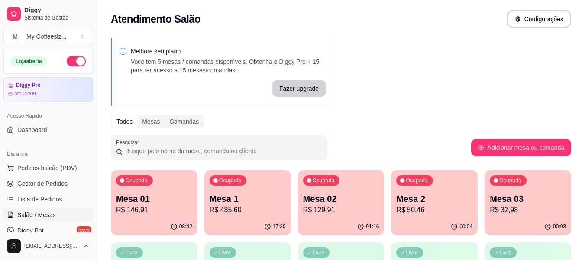
click at [441, 214] on p "R$ 50,46" at bounding box center [435, 210] width 76 height 10
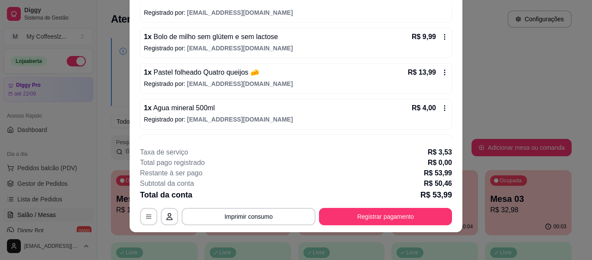
scroll to position [116, 0]
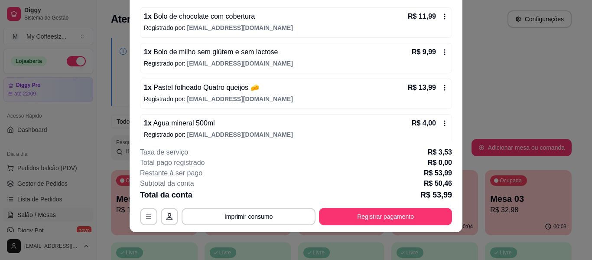
click at [225, 104] on div "1 x Café coado médio R$ 4,99 Registrado por: [EMAIL_ADDRESS][DOMAIN_NAME] 1 x B…" at bounding box center [296, 76] width 312 height 208
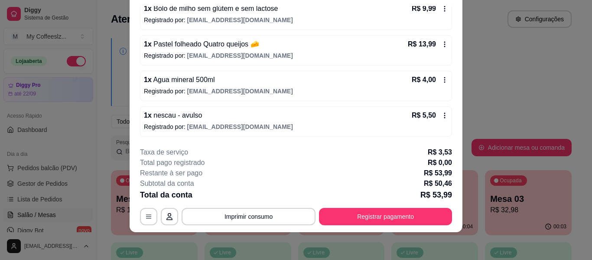
click at [353, 207] on div "**********" at bounding box center [296, 186] width 312 height 78
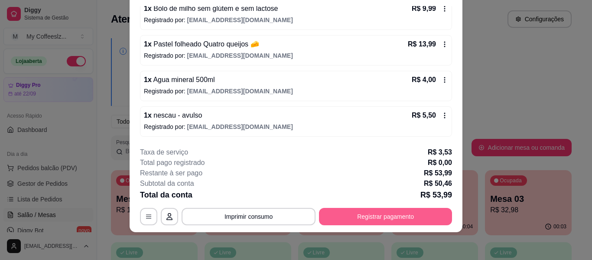
click at [345, 216] on button "Registrar pagamento" at bounding box center [385, 216] width 133 height 17
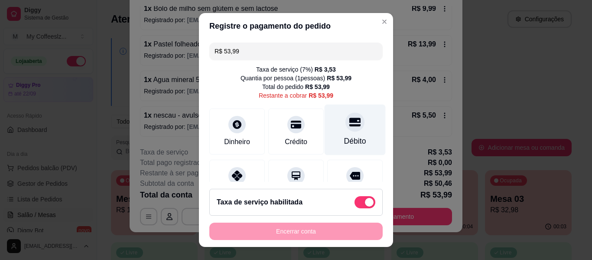
click at [338, 131] on div "Débito" at bounding box center [355, 129] width 61 height 51
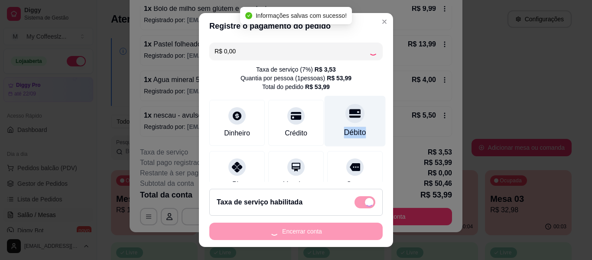
type input "R$ 0,00"
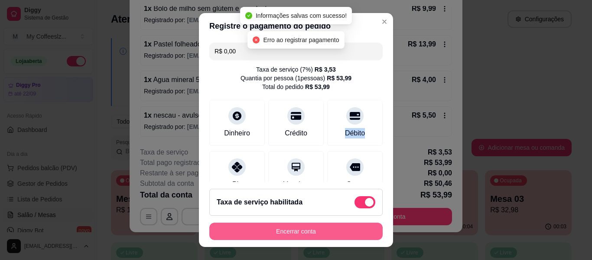
click at [280, 230] on button "Encerrar conta" at bounding box center [295, 230] width 173 height 17
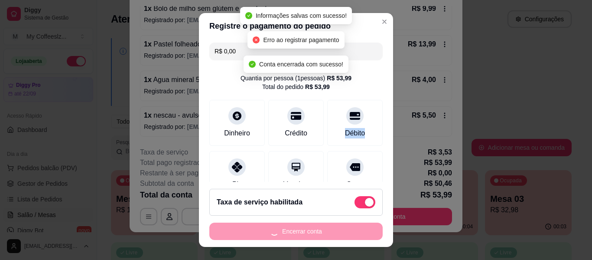
scroll to position [0, 0]
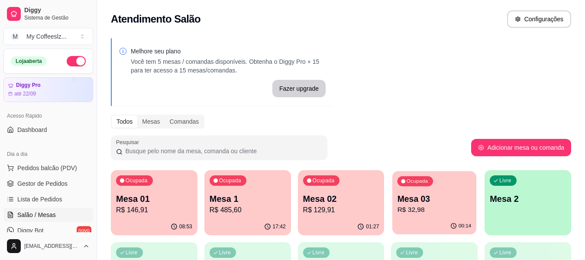
click at [429, 213] on p "R$ 32,98" at bounding box center [435, 210] width 74 height 10
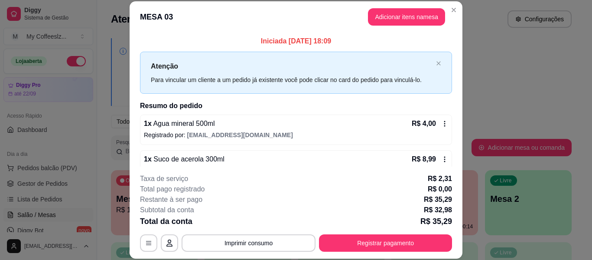
scroll to position [53, 0]
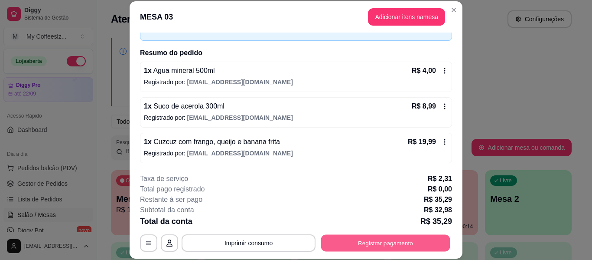
click at [368, 243] on button "Registrar pagamento" at bounding box center [385, 242] width 129 height 17
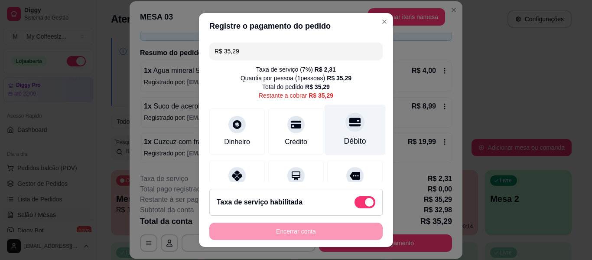
click at [349, 118] on icon at bounding box center [354, 121] width 11 height 11
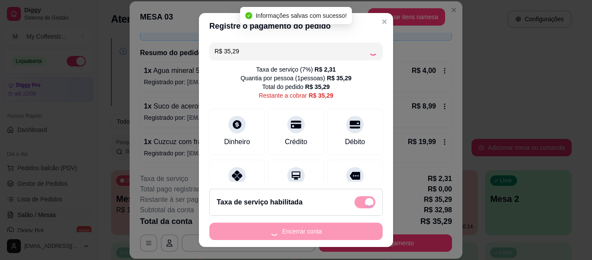
type input "R$ 0,00"
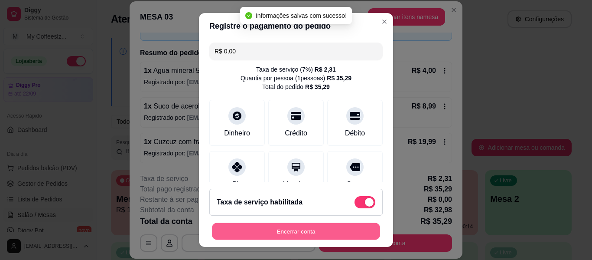
click at [280, 228] on button "Encerrar conta" at bounding box center [296, 231] width 168 height 17
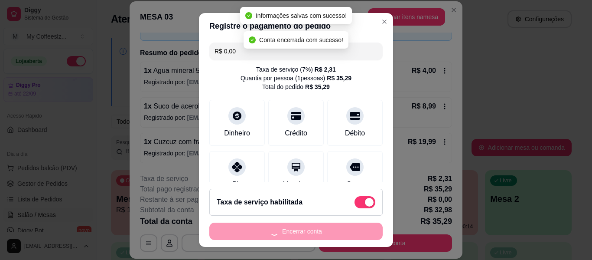
scroll to position [0, 0]
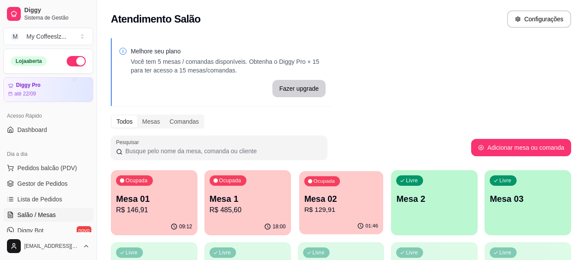
click at [341, 212] on p "R$ 129,91" at bounding box center [341, 210] width 74 height 10
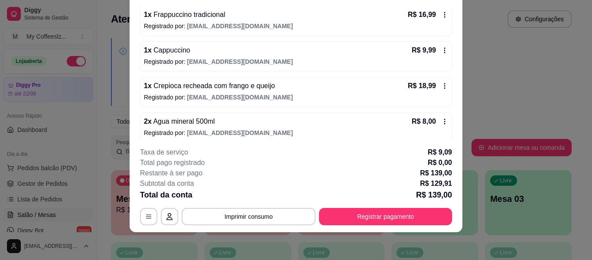
scroll to position [130, 0]
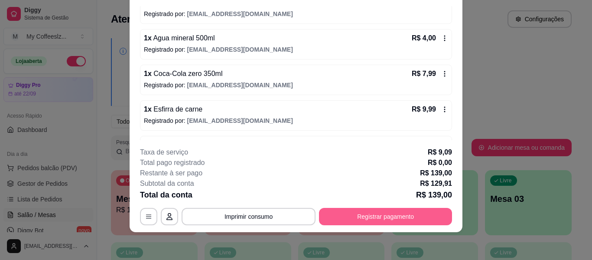
click at [342, 218] on button "Registrar pagamento" at bounding box center [385, 216] width 133 height 17
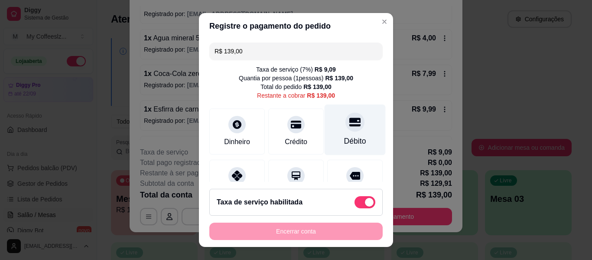
click at [349, 124] on icon at bounding box center [354, 121] width 11 height 9
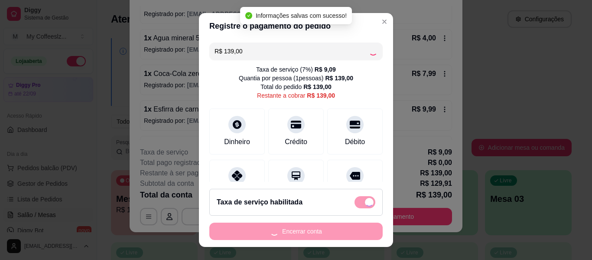
type input "R$ 0,00"
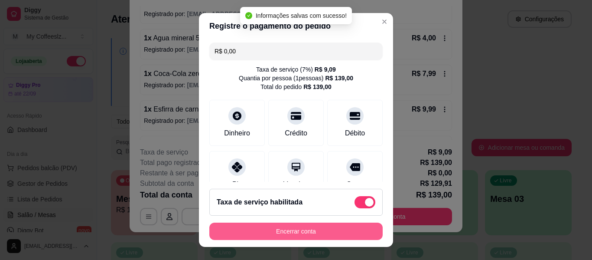
click at [300, 233] on button "Encerrar conta" at bounding box center [295, 230] width 173 height 17
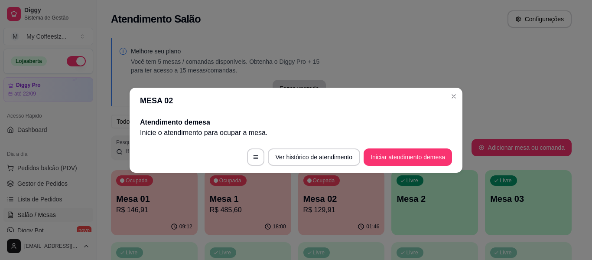
scroll to position [0, 0]
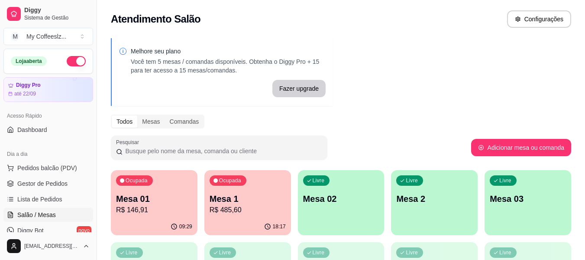
click at [159, 217] on div "Ocupada Mesa 01 R$ 146,91" at bounding box center [154, 194] width 87 height 48
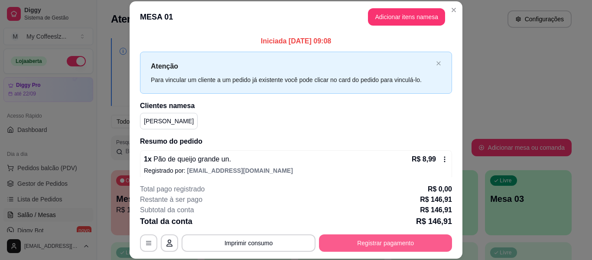
click at [369, 239] on button "Registrar pagamento" at bounding box center [385, 242] width 133 height 17
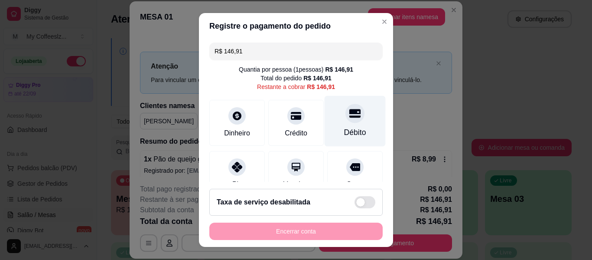
click at [338, 103] on div "Débito" at bounding box center [355, 121] width 61 height 51
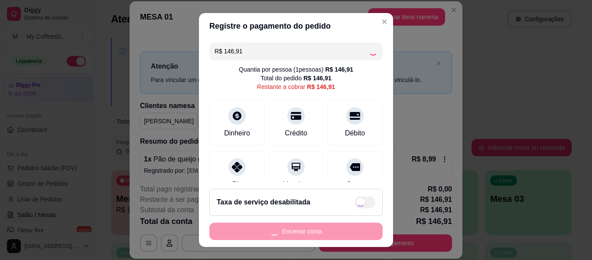
type input "R$ 0,00"
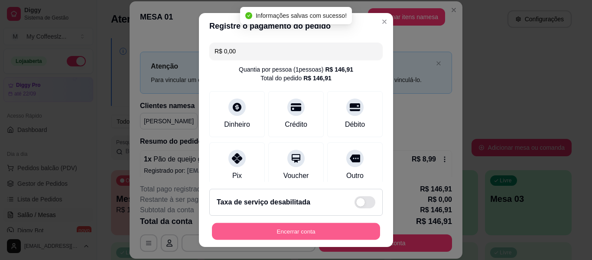
click at [329, 232] on button "Encerrar conta" at bounding box center [296, 231] width 168 height 17
